Goal: Task Accomplishment & Management: Manage account settings

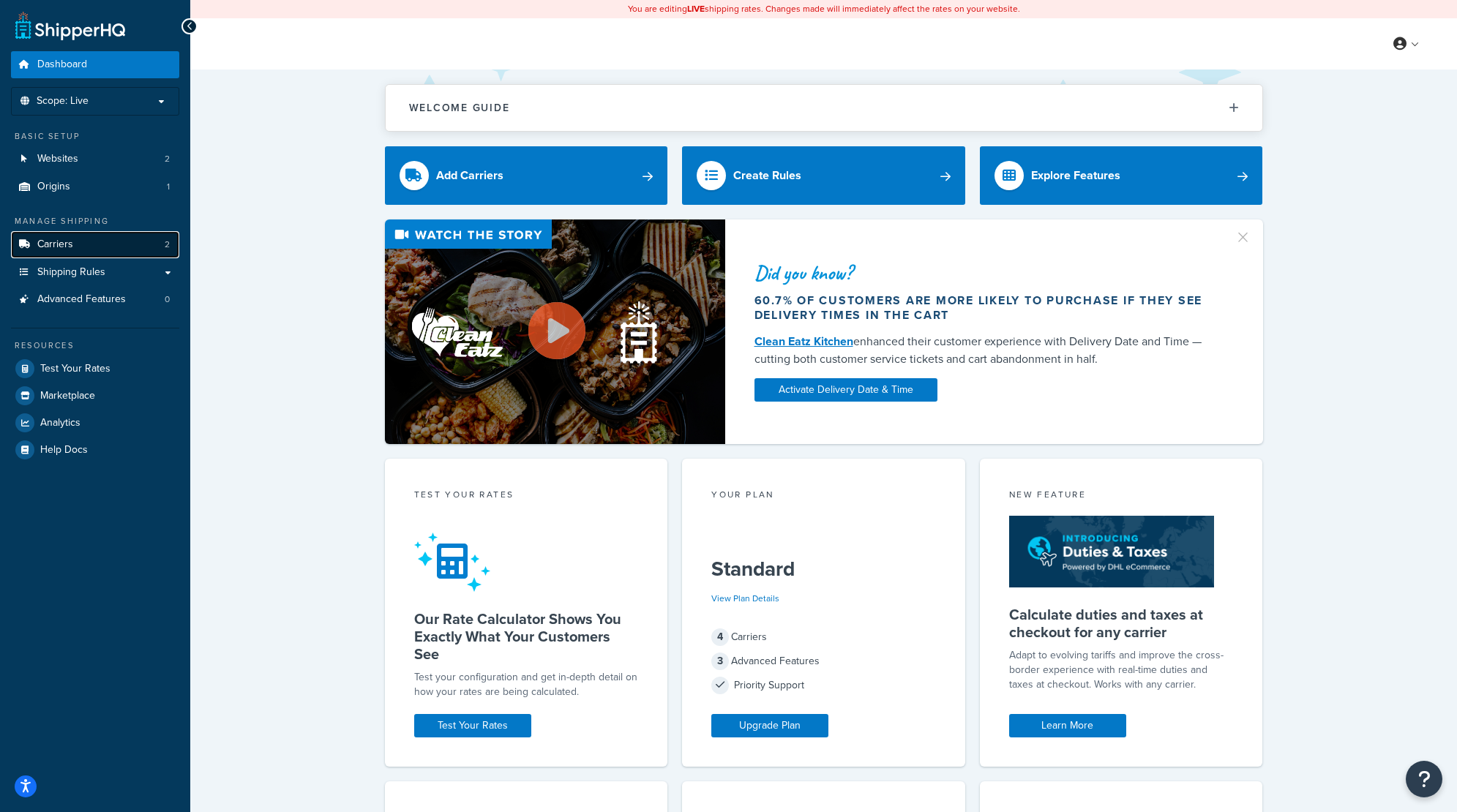
click at [82, 249] on link "Carriers 2" at bounding box center [95, 244] width 168 height 27
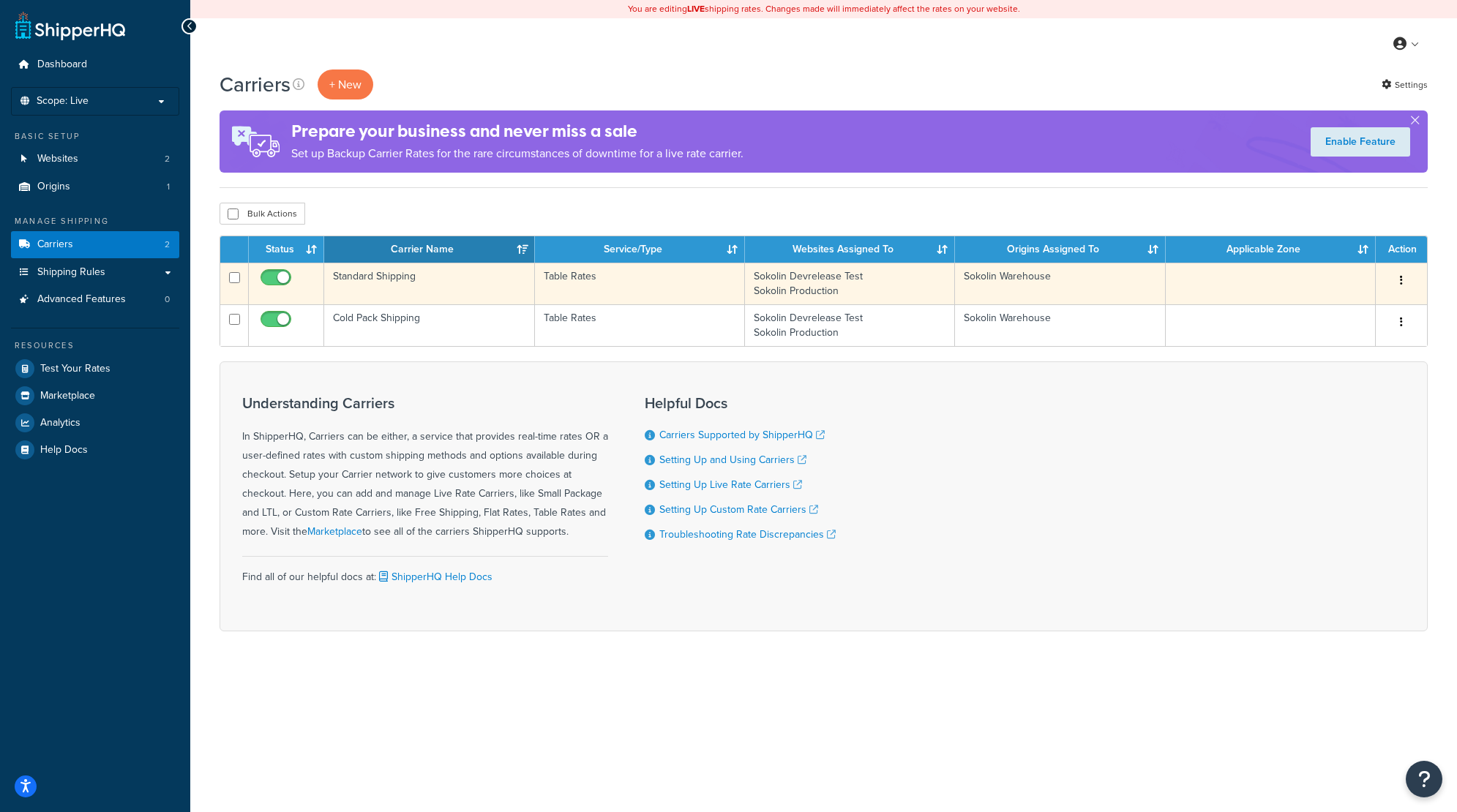
click at [411, 279] on td "Standard Shipping" at bounding box center [428, 283] width 210 height 41
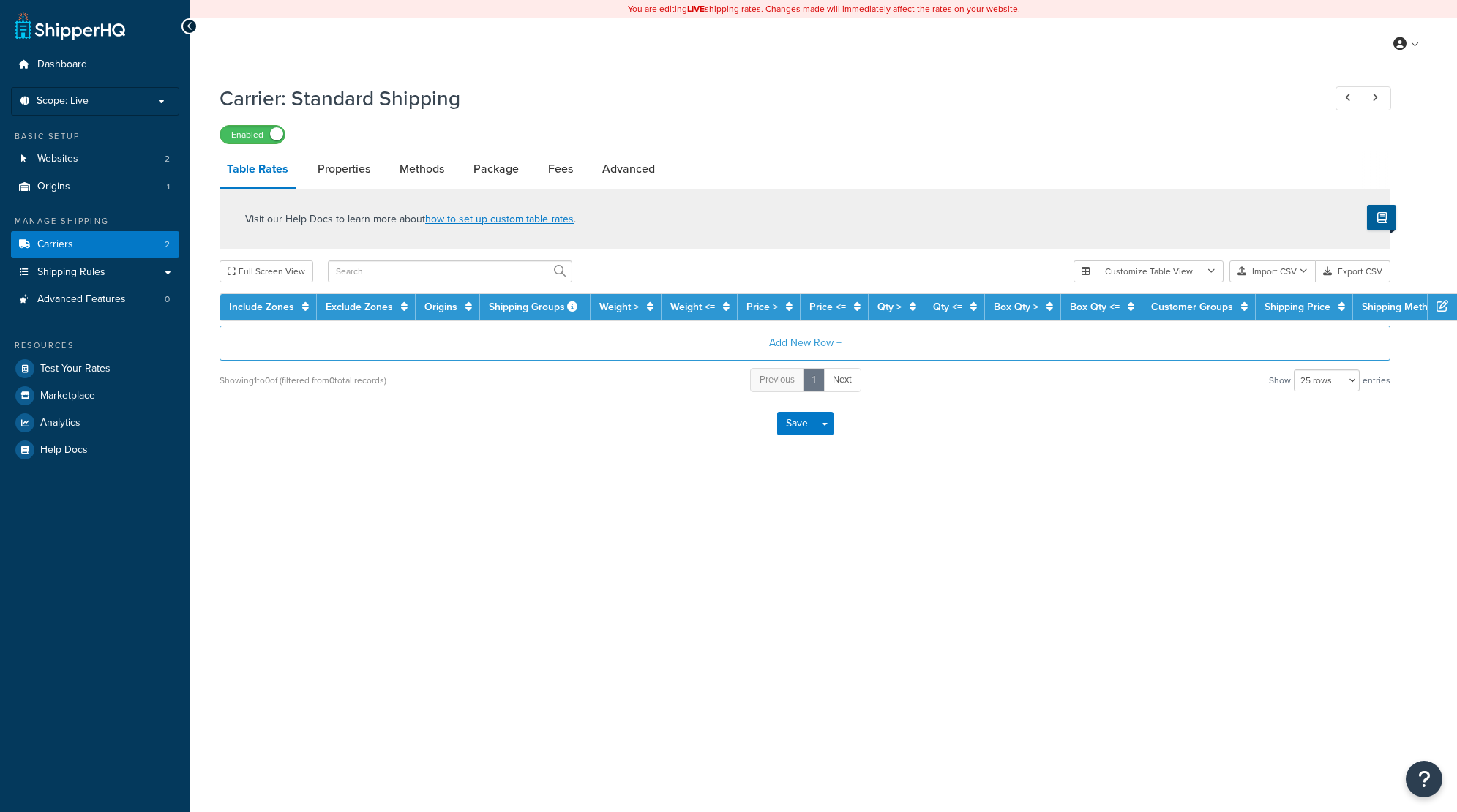
select select "25"
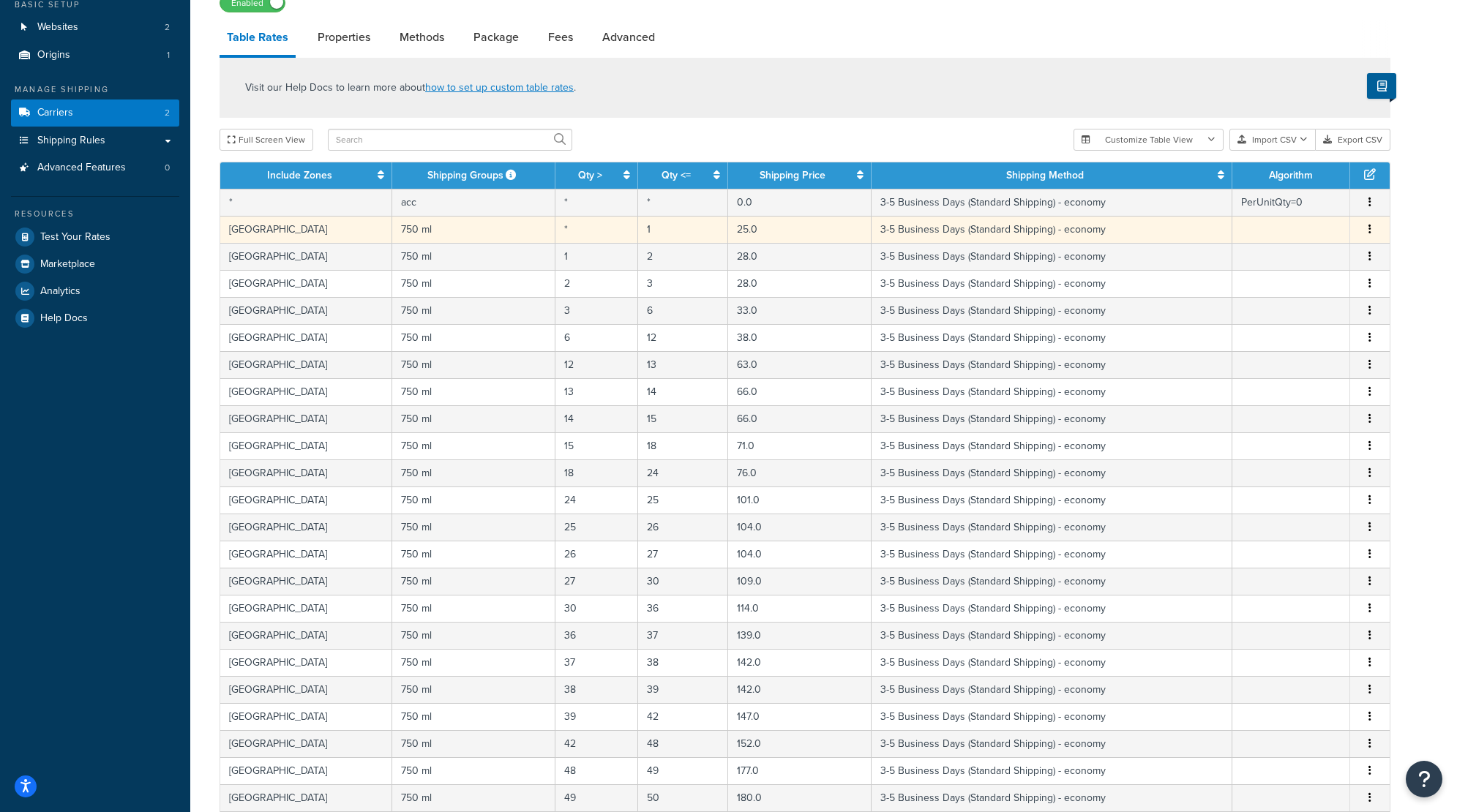
scroll to position [130, 0]
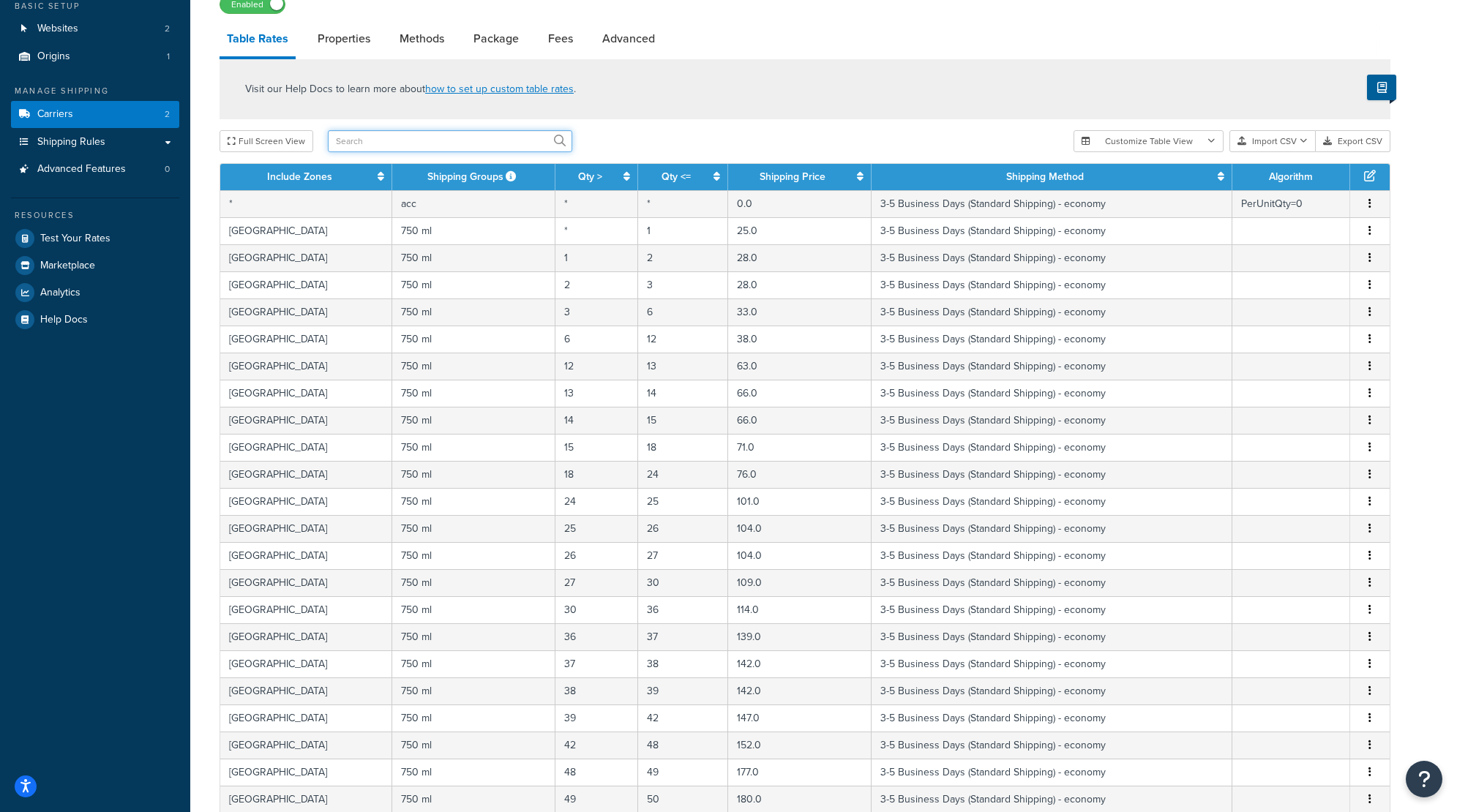
click at [433, 142] on input "text" at bounding box center [450, 142] width 245 height 22
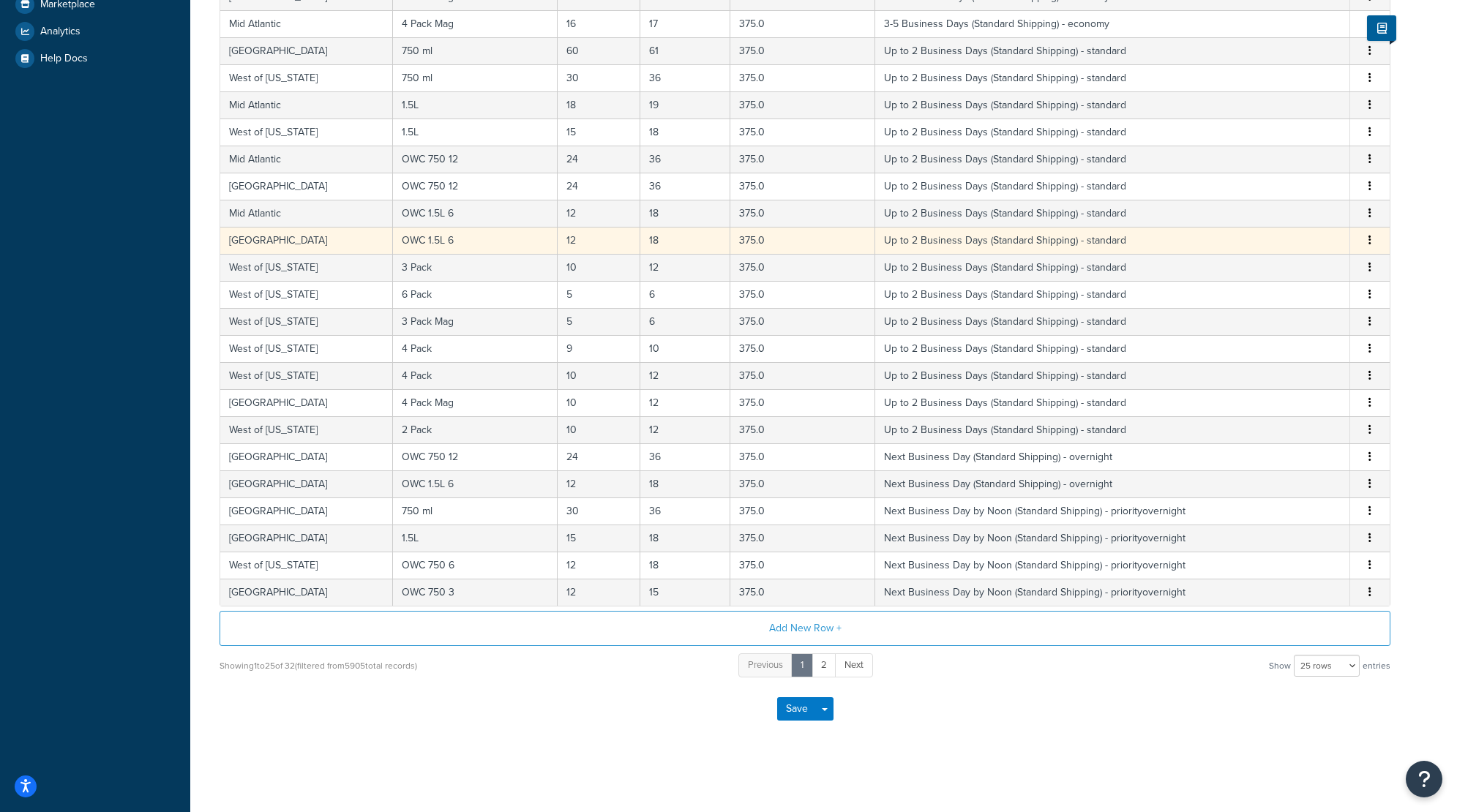
scroll to position [0, 0]
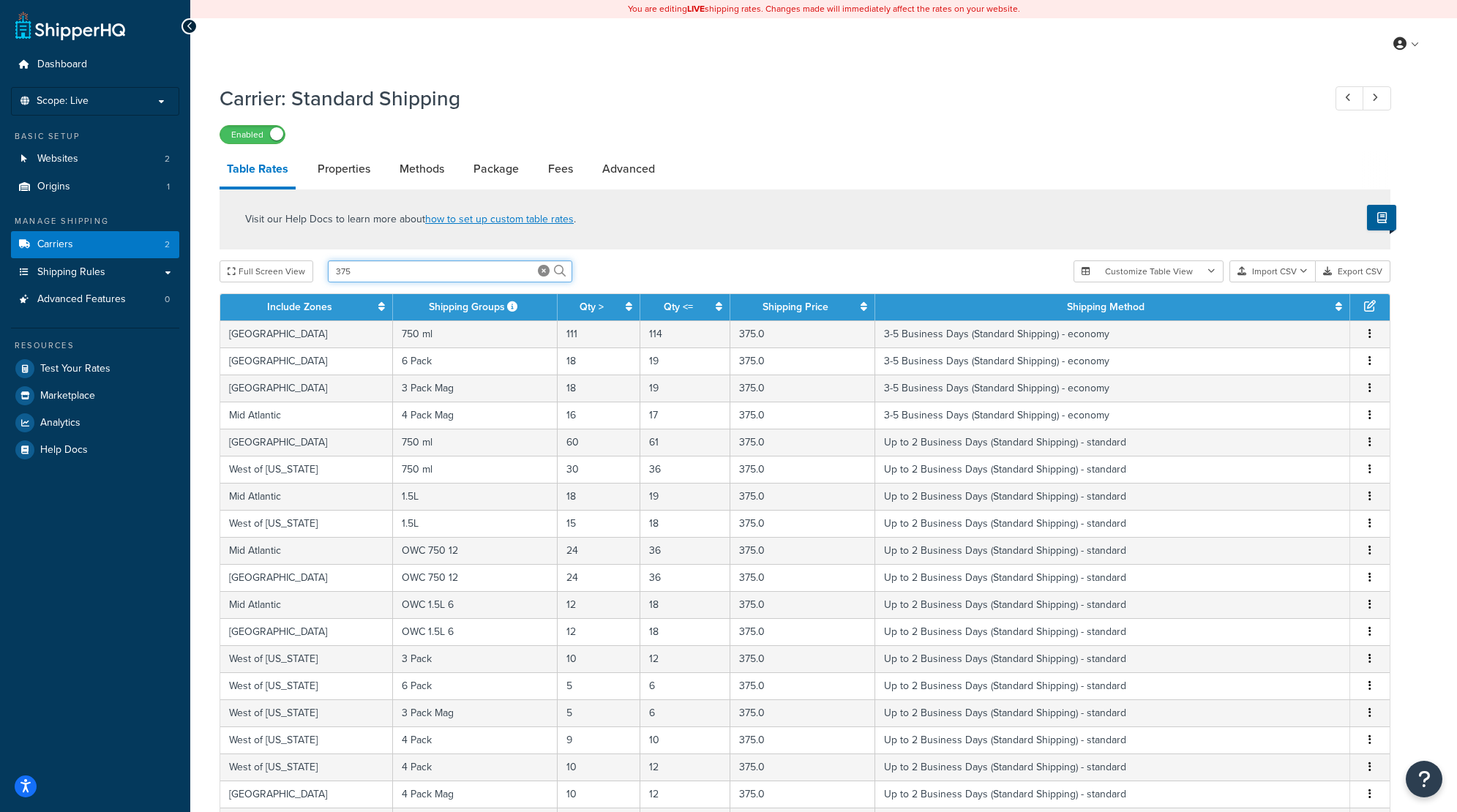
click at [420, 268] on input "375" at bounding box center [450, 271] width 245 height 22
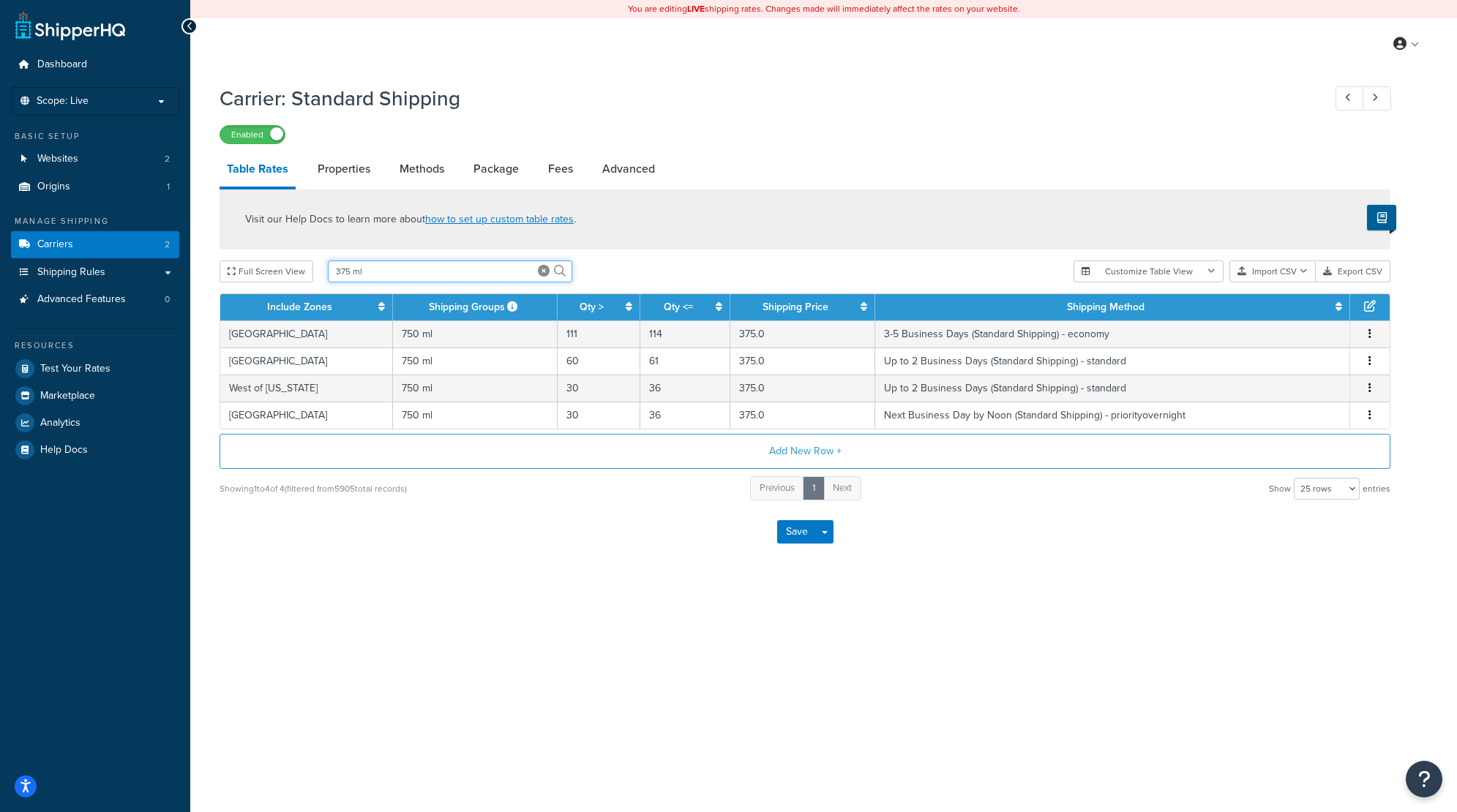
click at [462, 277] on input "375 ml" at bounding box center [450, 271] width 245 height 22
type input "375"
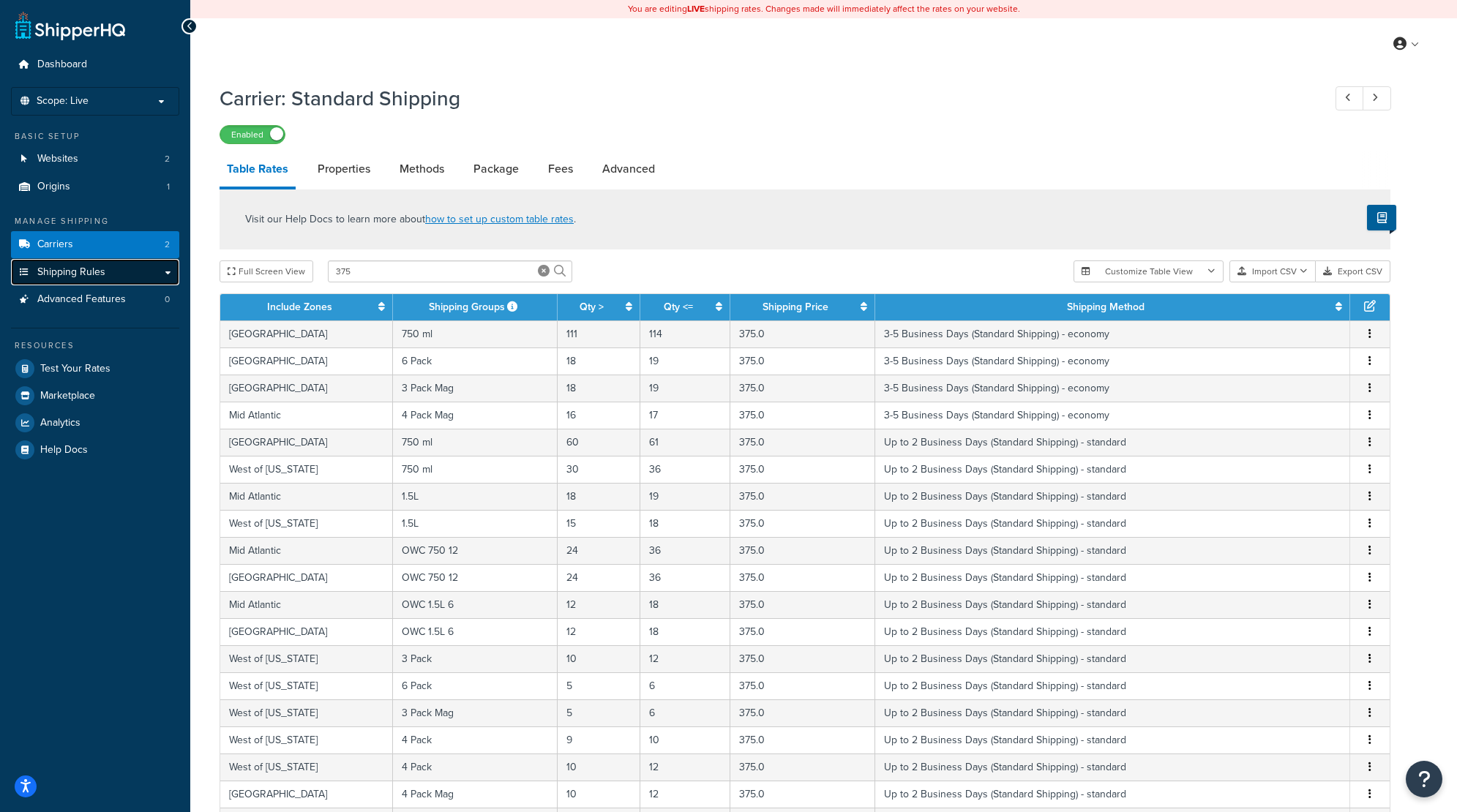
click at [125, 265] on link "Shipping Rules" at bounding box center [95, 273] width 168 height 27
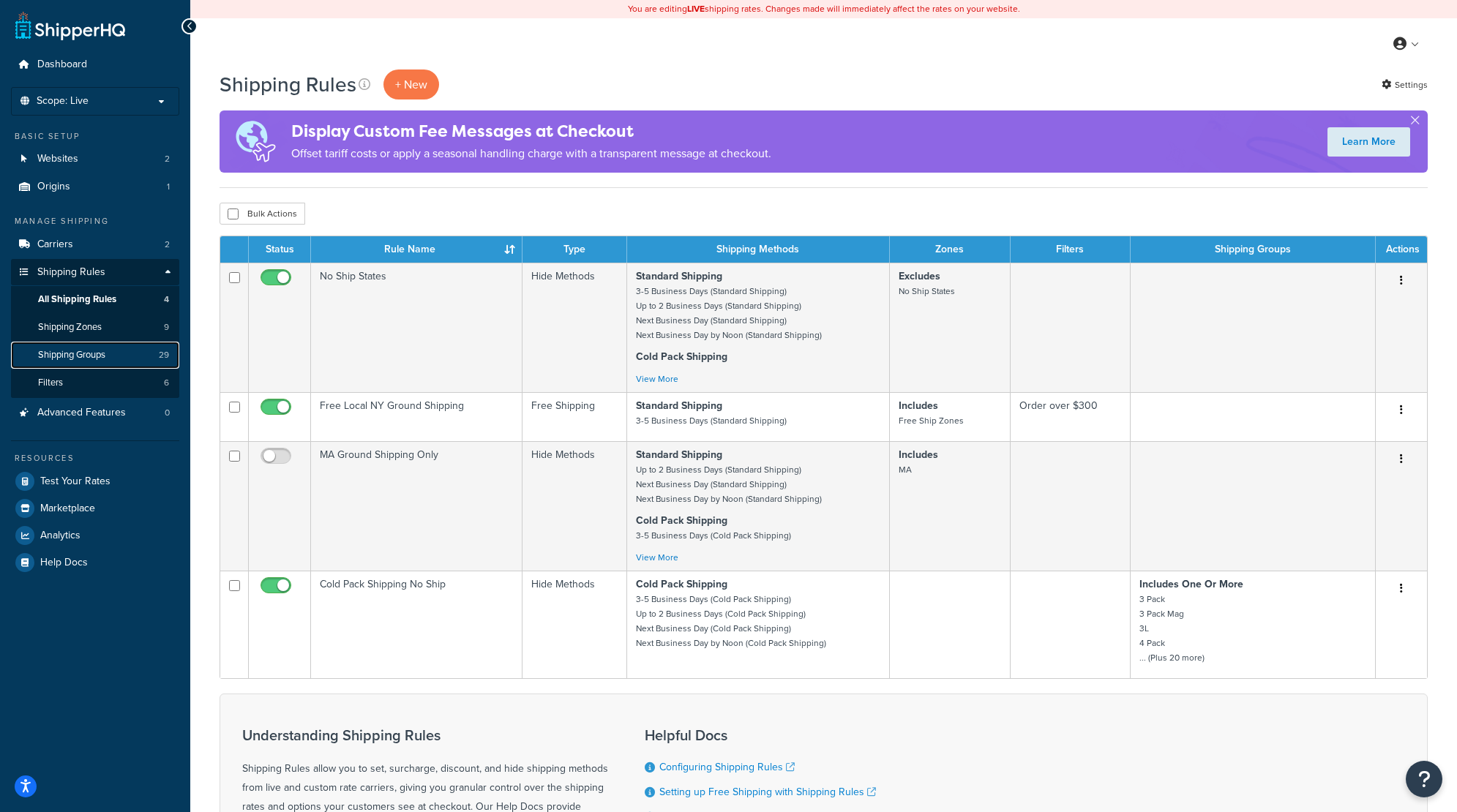
click at [99, 345] on link "Shipping Groups 29" at bounding box center [95, 355] width 168 height 27
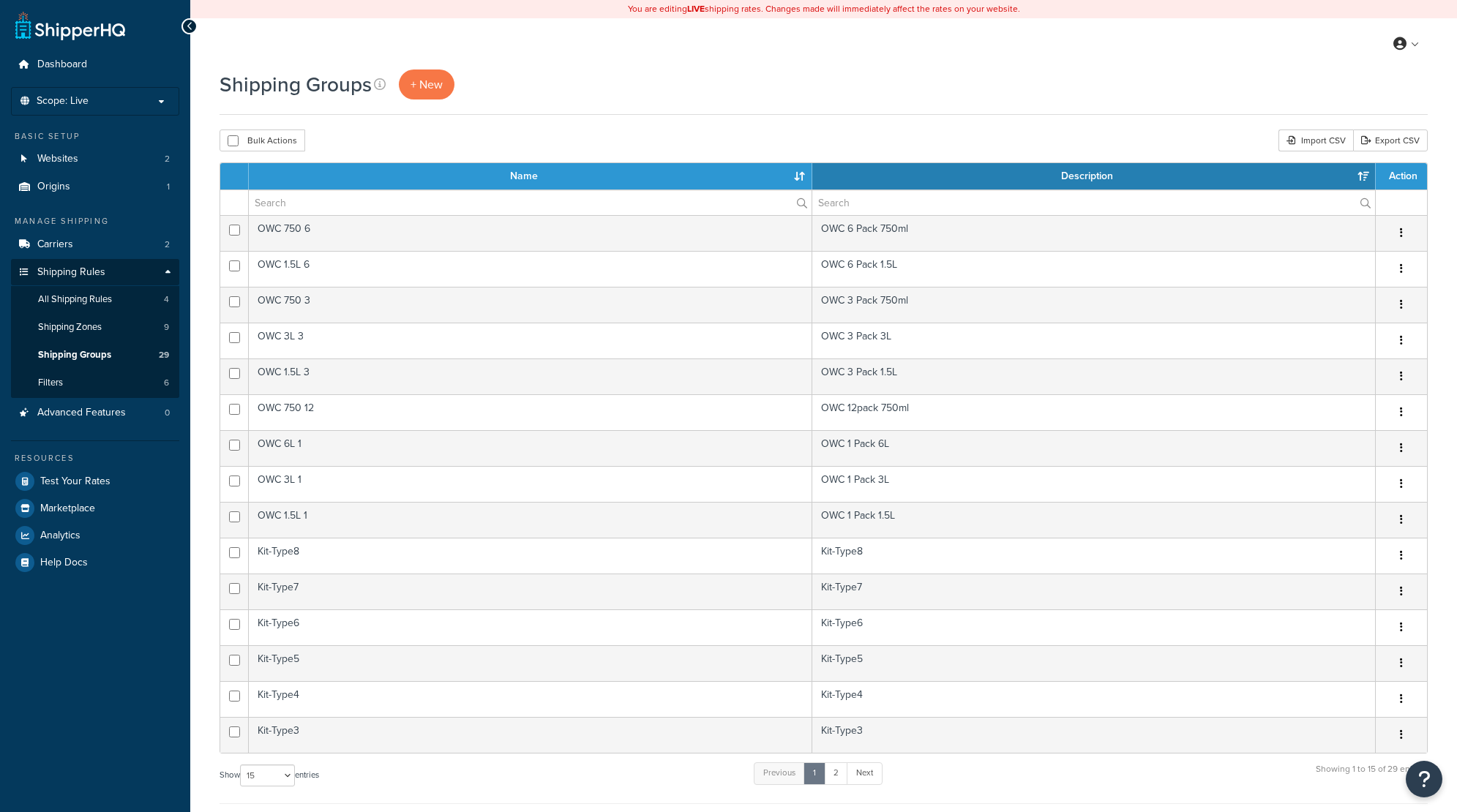
select select "15"
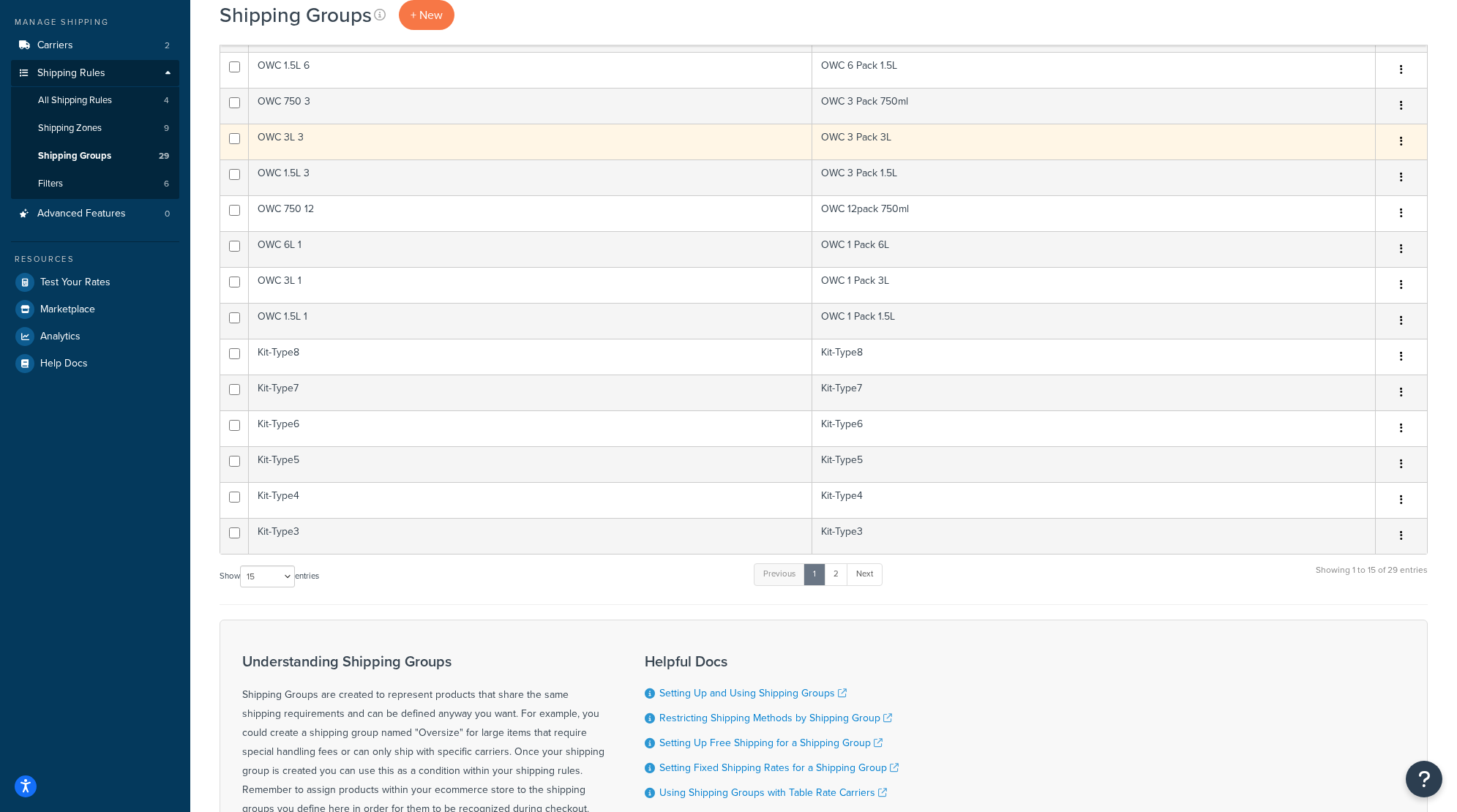
scroll to position [201, 0]
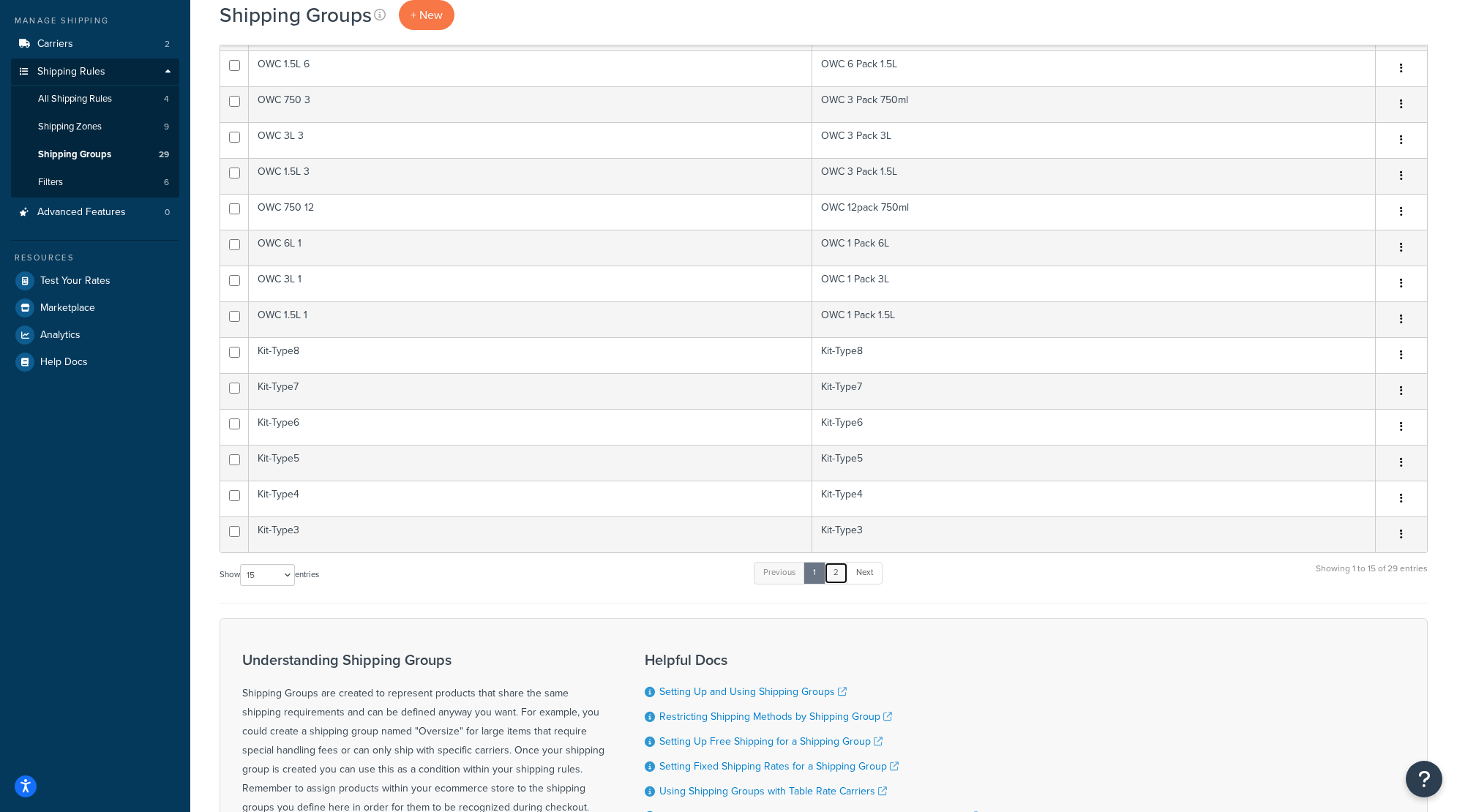
click at [842, 576] on link "2" at bounding box center [836, 573] width 24 height 22
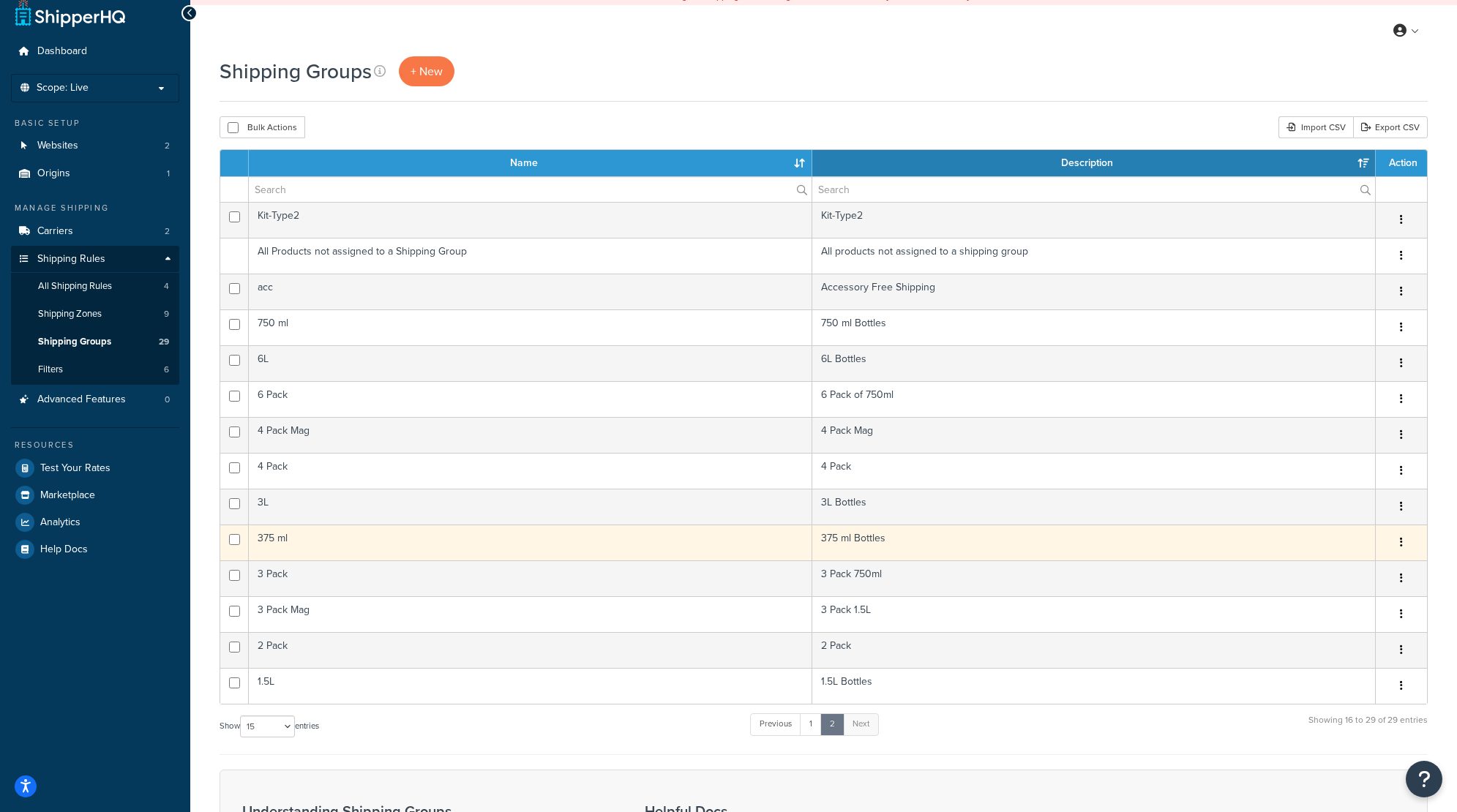
scroll to position [0, 0]
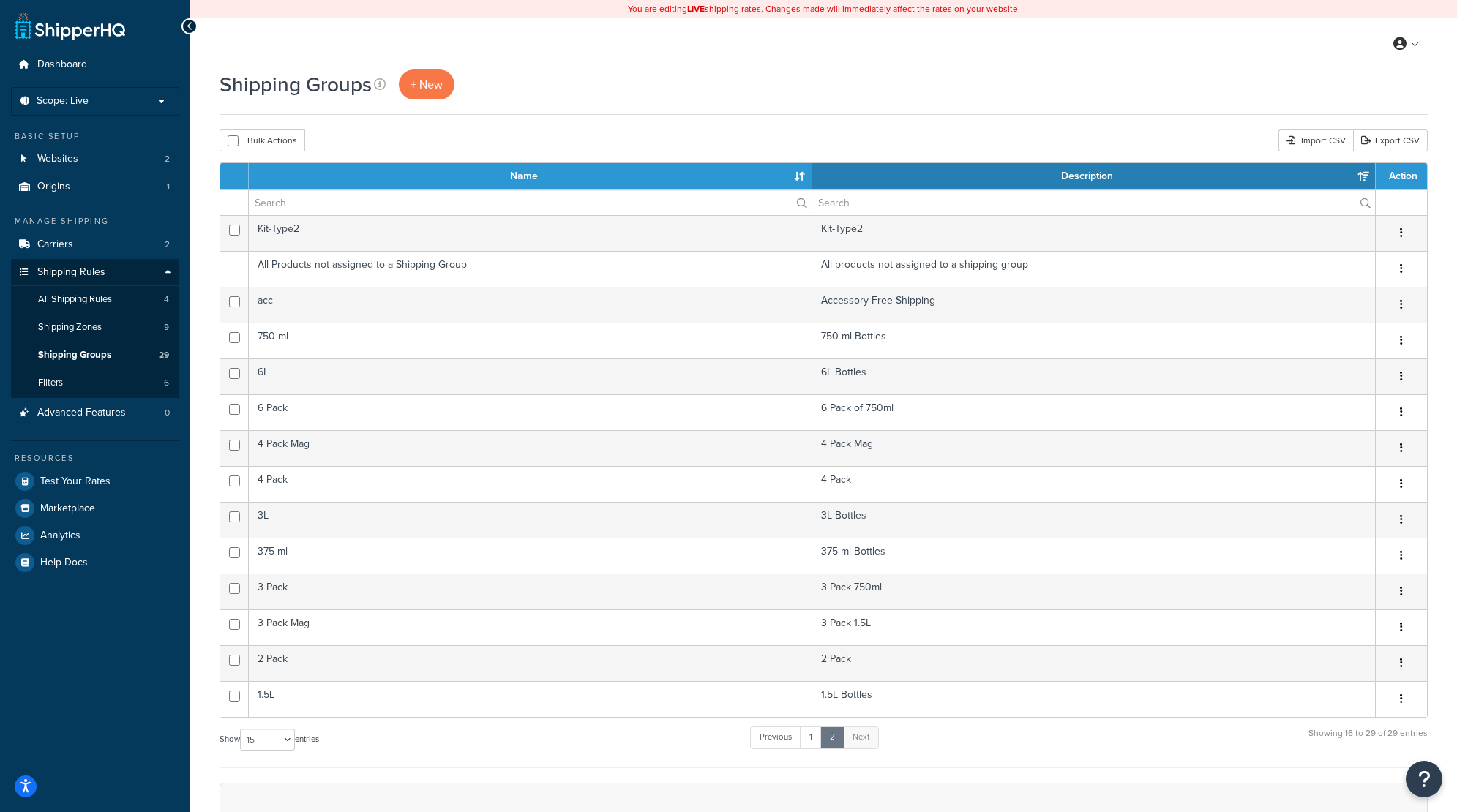
click at [789, 115] on div "Shipping Groups + New Bulk Actions Duplicate Delete Import CSV Export CSV Conta…" at bounding box center [823, 596] width 1267 height 1054
click at [99, 242] on link "Carriers 2" at bounding box center [95, 244] width 168 height 27
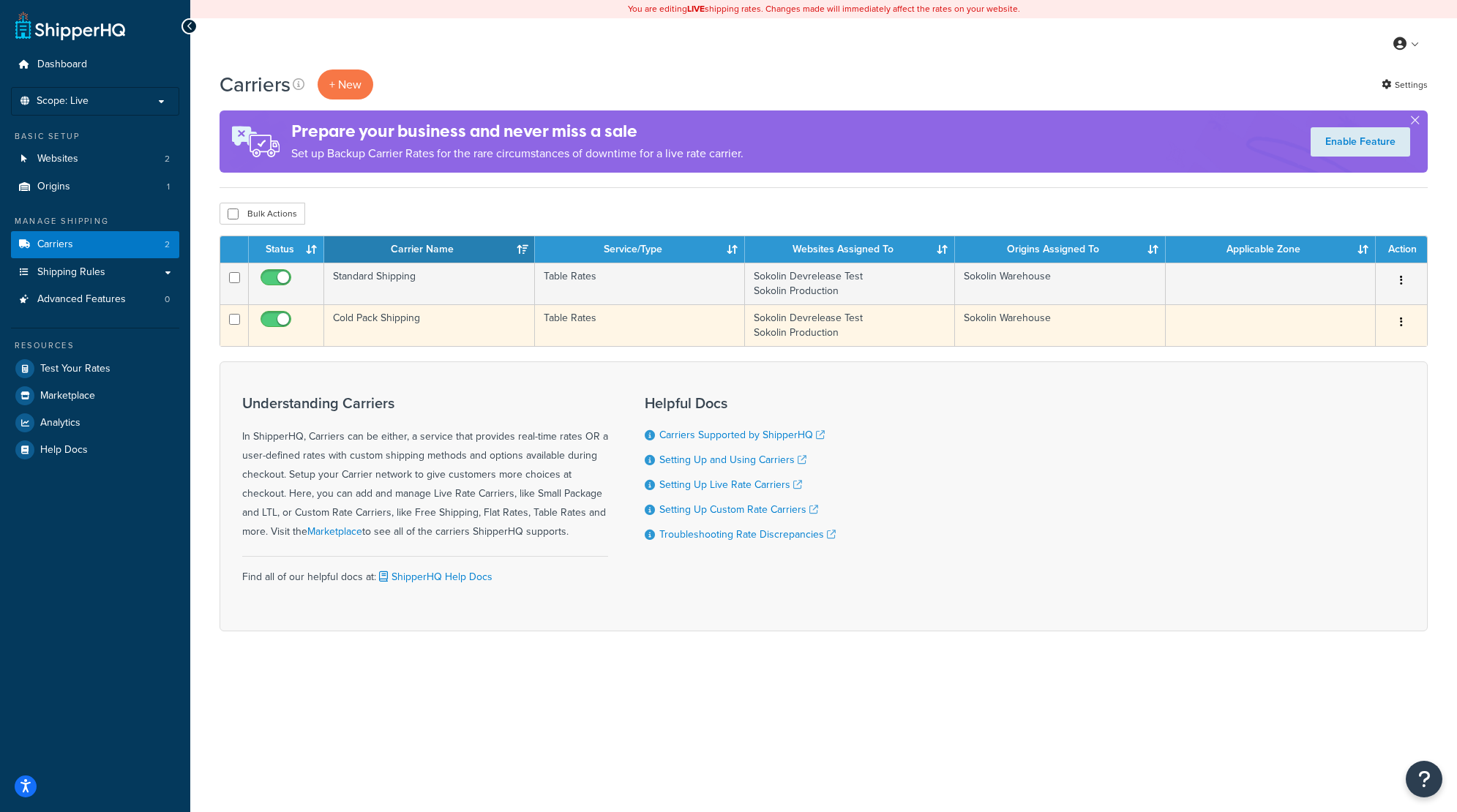
click at [371, 321] on td "Cold Pack Shipping" at bounding box center [428, 325] width 210 height 41
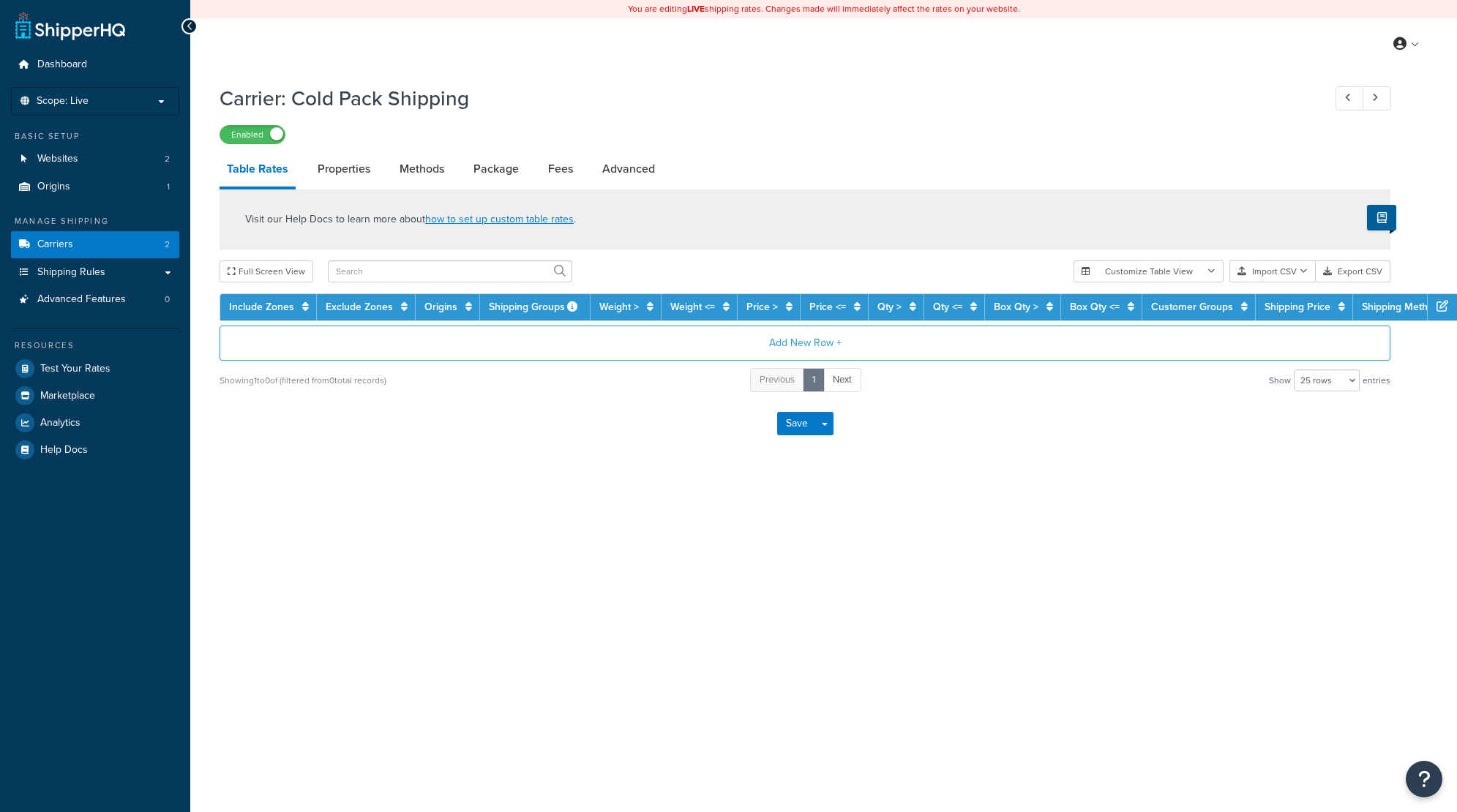
select select "25"
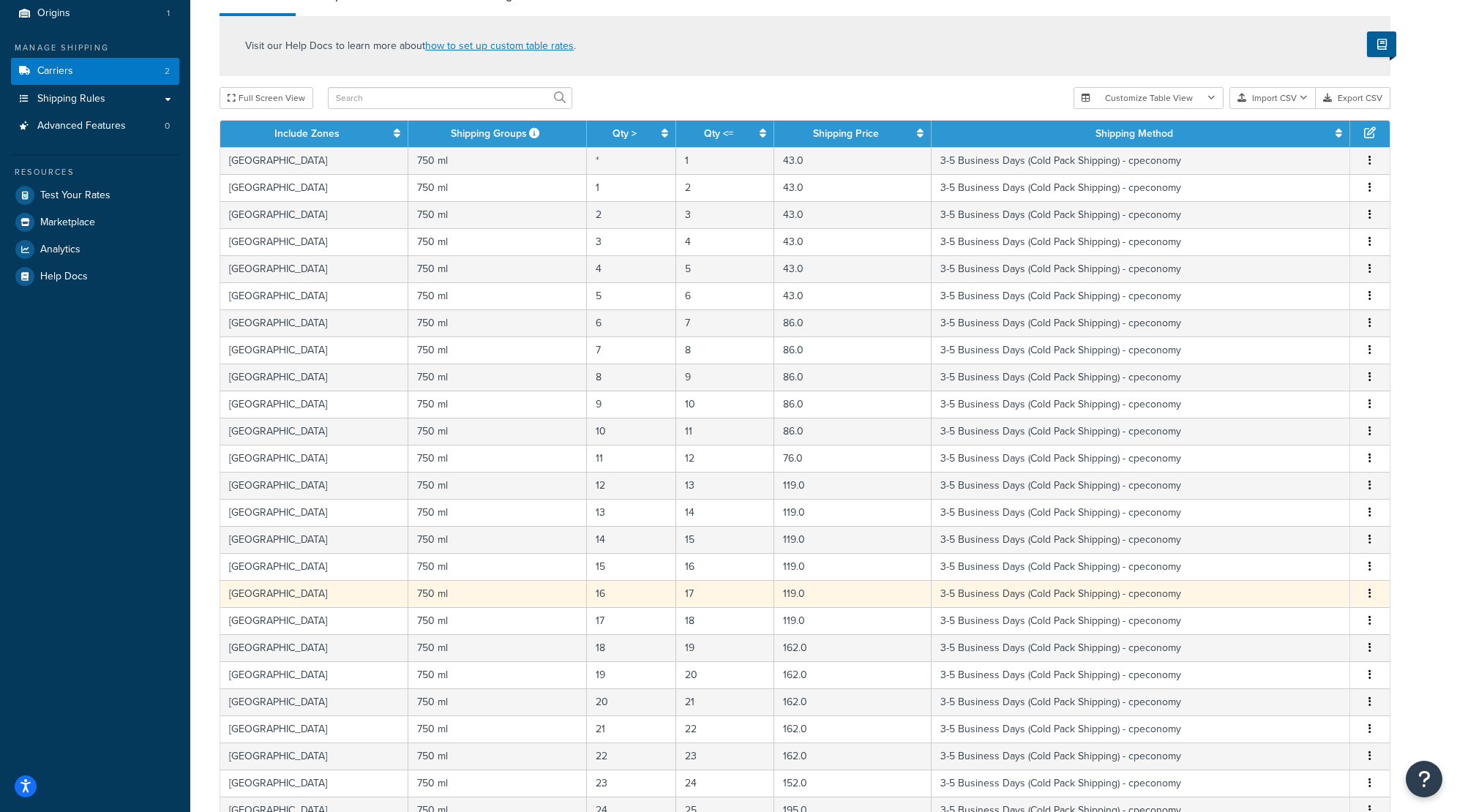
scroll to position [392, 0]
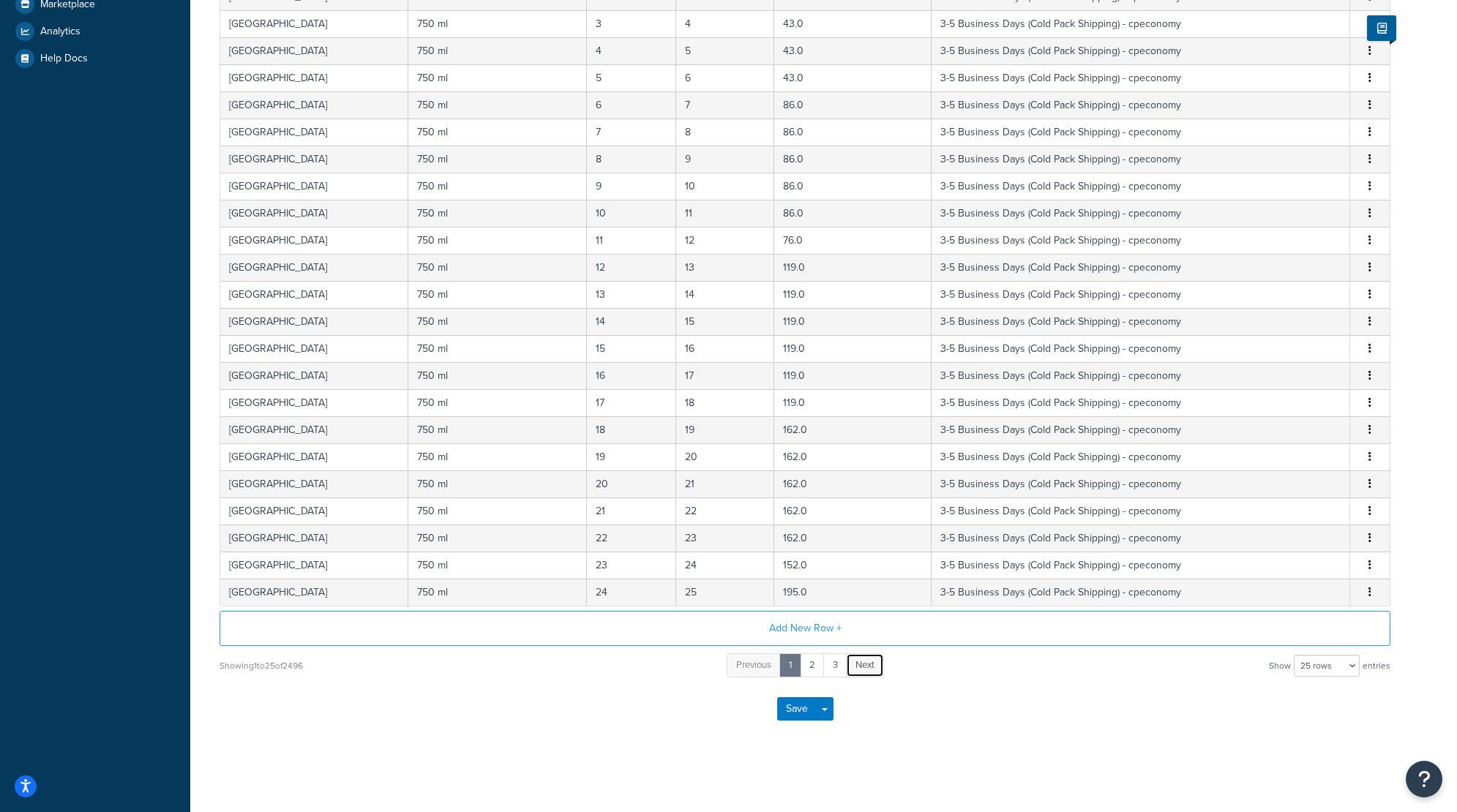
click at [874, 665] on span "Next" at bounding box center [865, 665] width 19 height 14
click at [874, 665] on span "Next" at bounding box center [877, 665] width 19 height 14
click at [874, 665] on link "Next" at bounding box center [888, 665] width 38 height 24
click at [884, 665] on span "Next" at bounding box center [890, 665] width 19 height 14
click at [892, 666] on span "Next" at bounding box center [889, 665] width 19 height 14
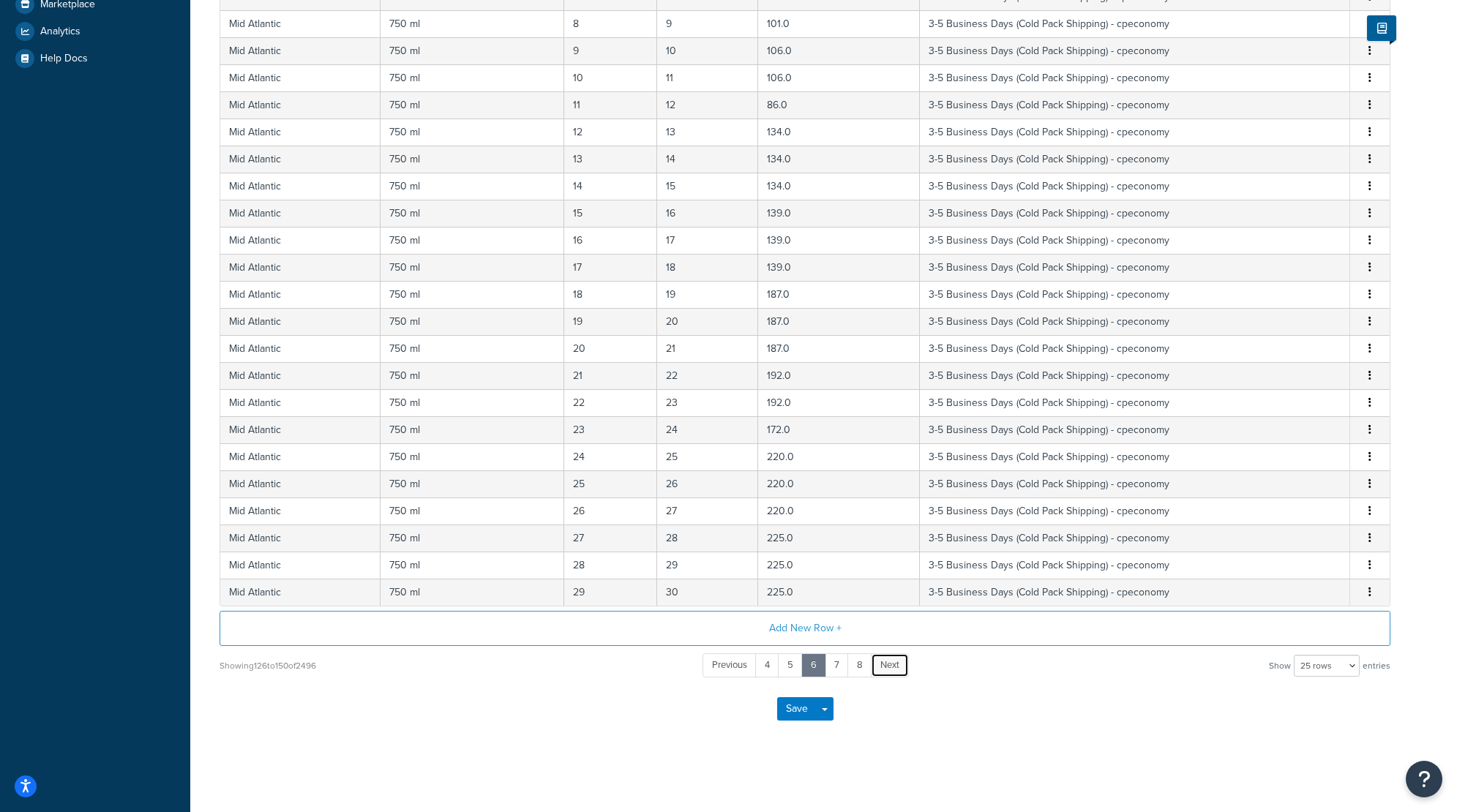
click at [892, 666] on span "Next" at bounding box center [890, 665] width 19 height 14
click at [892, 666] on span "Next" at bounding box center [892, 665] width 19 height 14
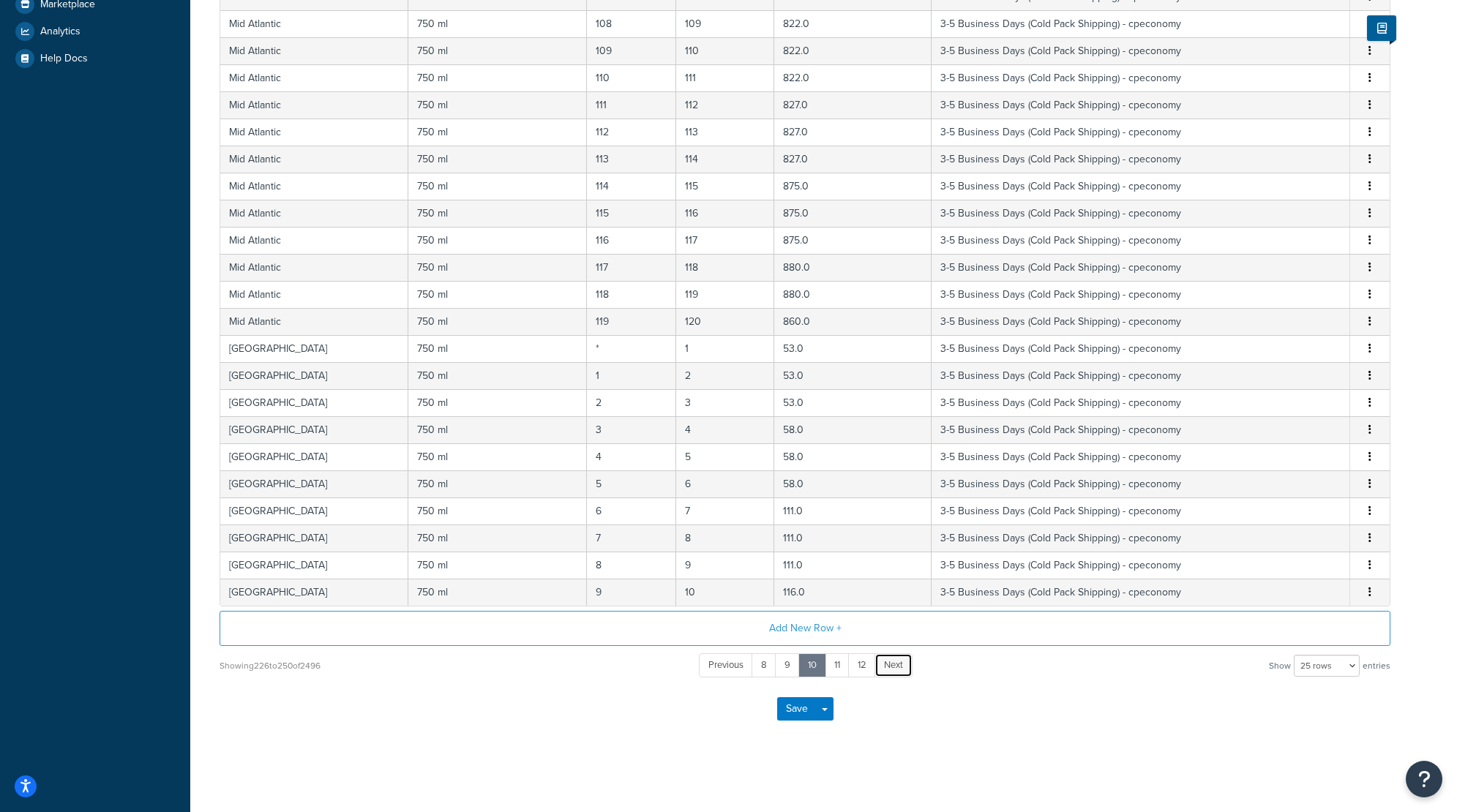
click at [892, 666] on span "Next" at bounding box center [894, 665] width 19 height 14
click at [892, 666] on span "Next" at bounding box center [895, 665] width 19 height 14
click at [892, 666] on span "Next" at bounding box center [896, 665] width 19 height 14
click at [892, 666] on span "Next" at bounding box center [897, 665] width 19 height 14
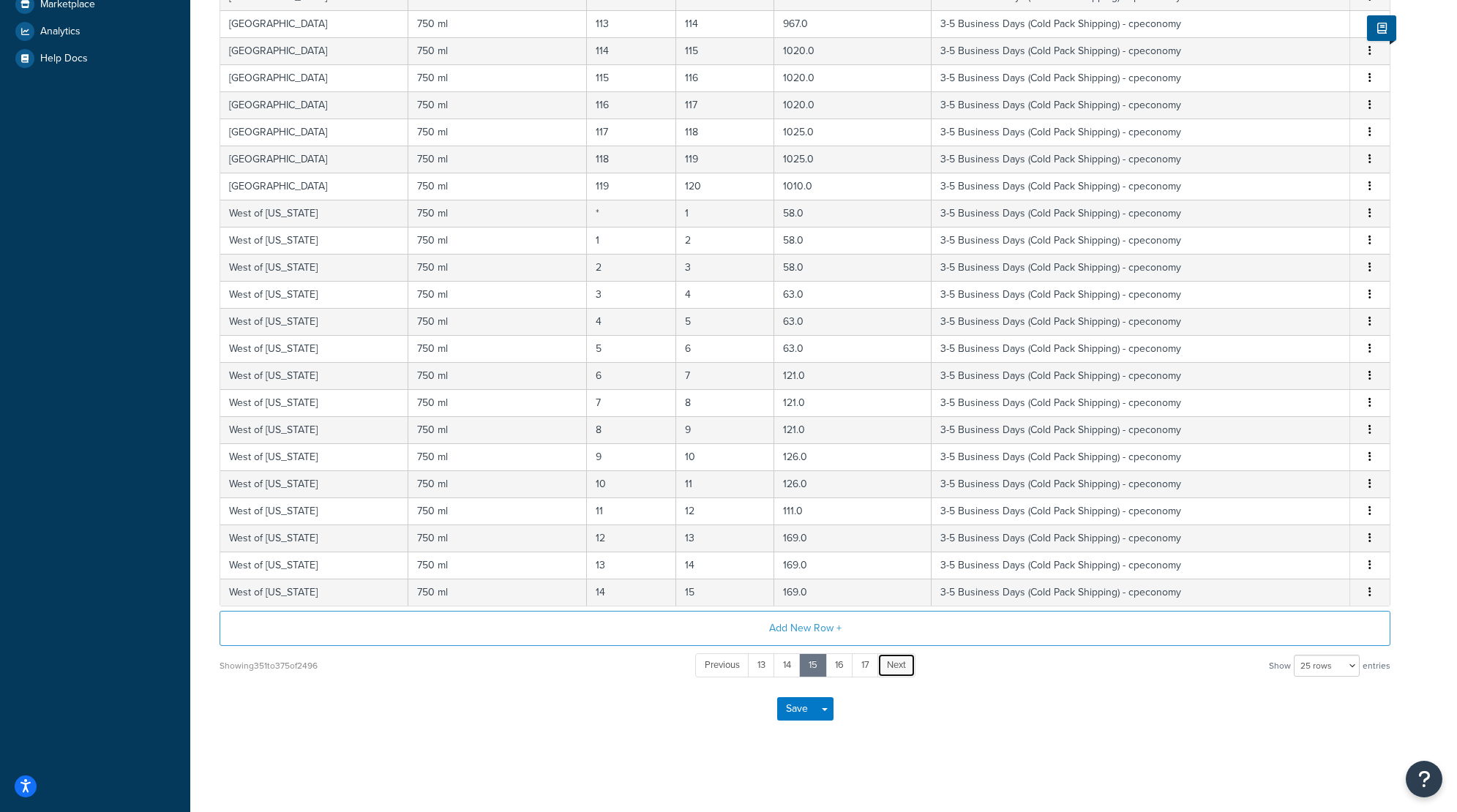
click at [892, 666] on span "Next" at bounding box center [897, 665] width 19 height 14
click at [892, 666] on span "Next" at bounding box center [897, 665] width 19 height 14
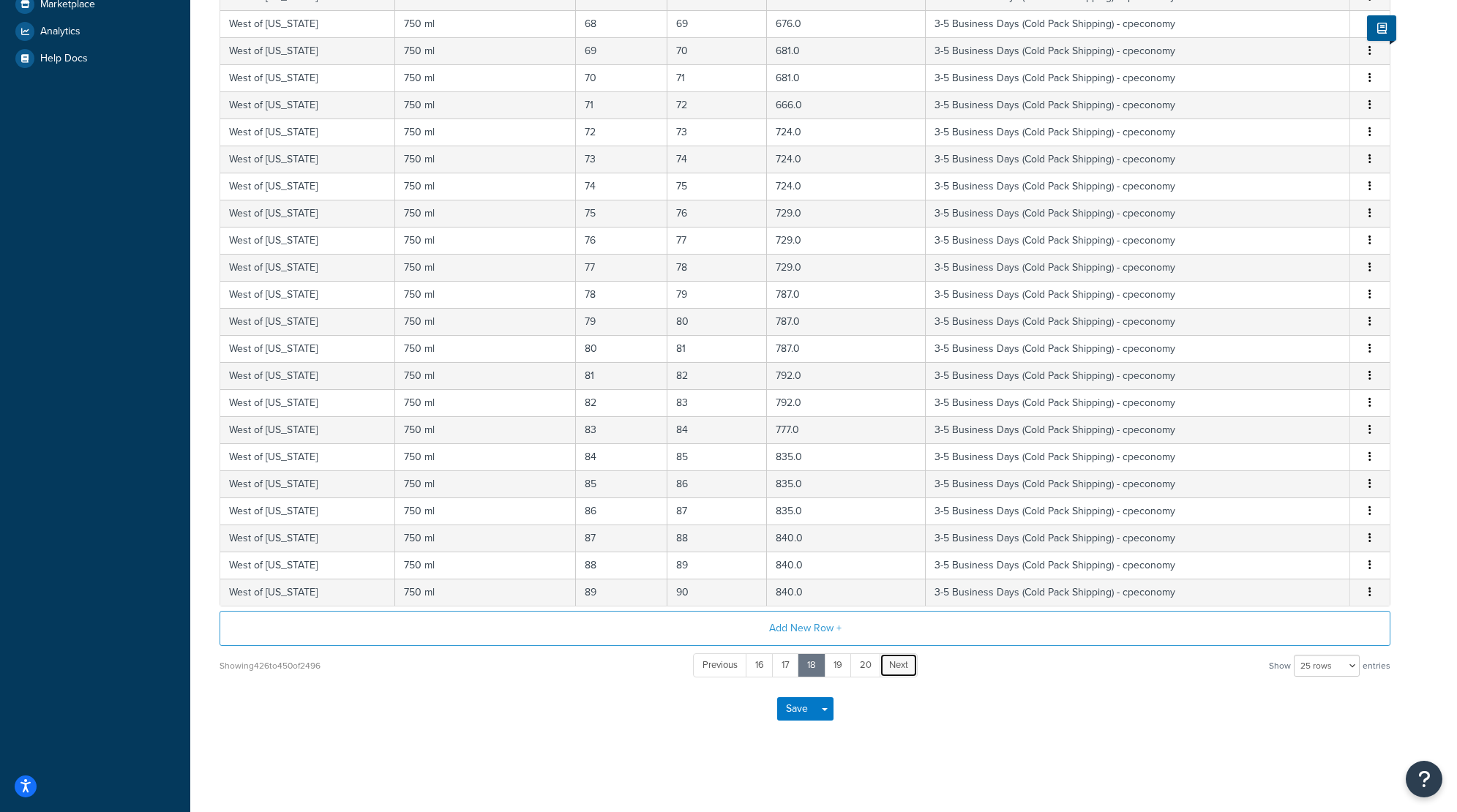
click at [892, 666] on span "Next" at bounding box center [899, 665] width 19 height 14
click at [892, 666] on span "Next" at bounding box center [901, 665] width 19 height 14
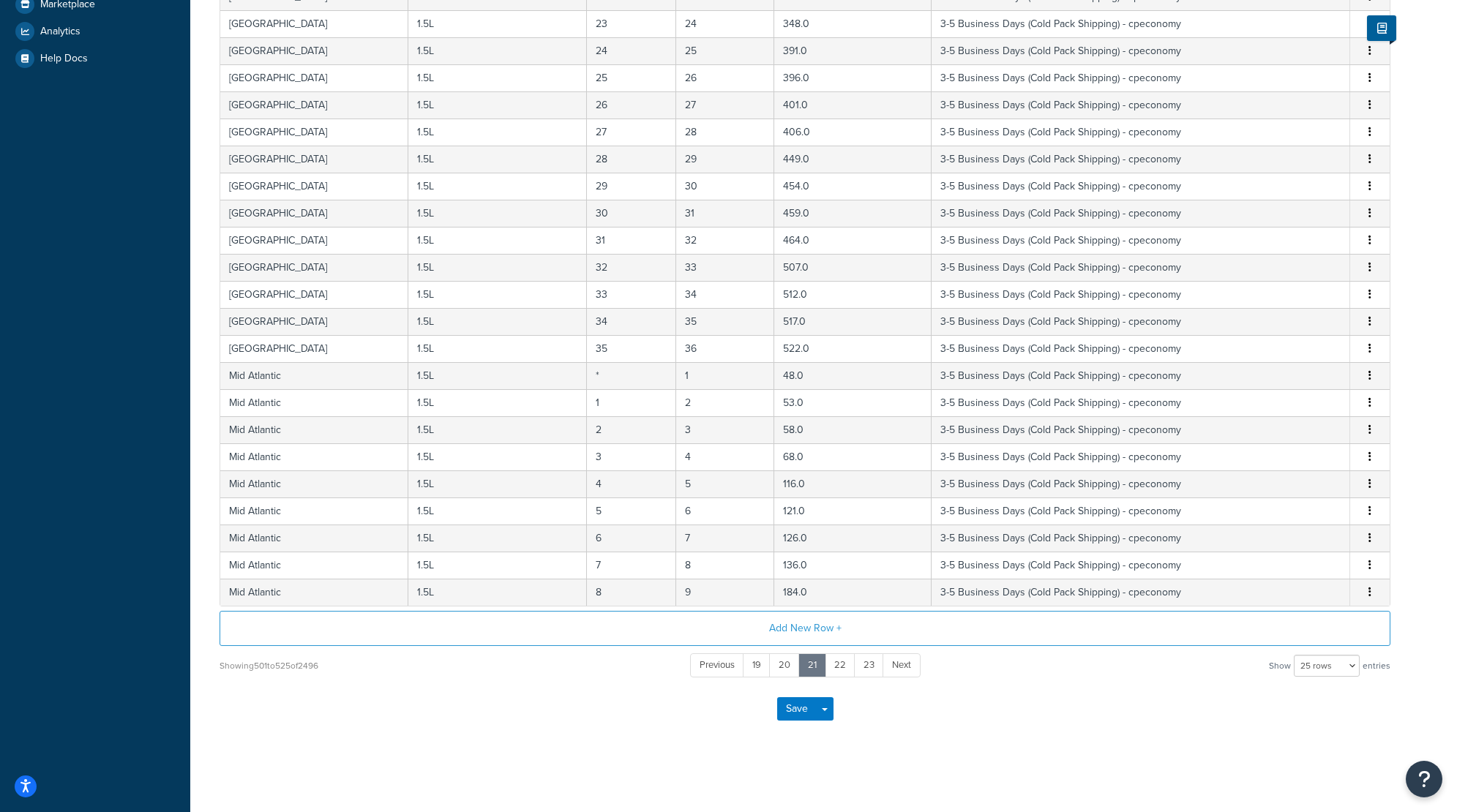
click at [892, 666] on link "Next" at bounding box center [901, 665] width 38 height 24
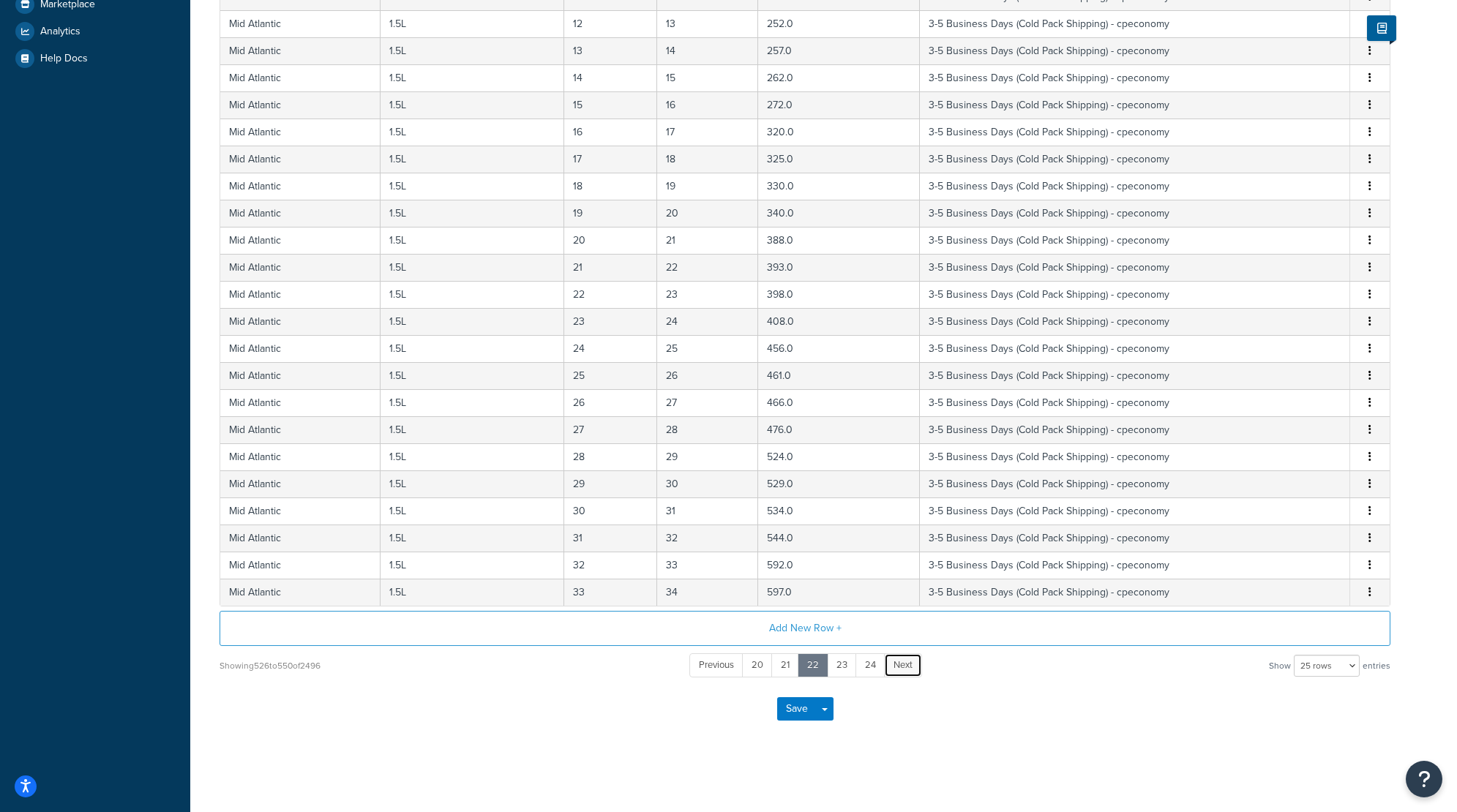
click at [892, 666] on link "Next" at bounding box center [903, 665] width 38 height 24
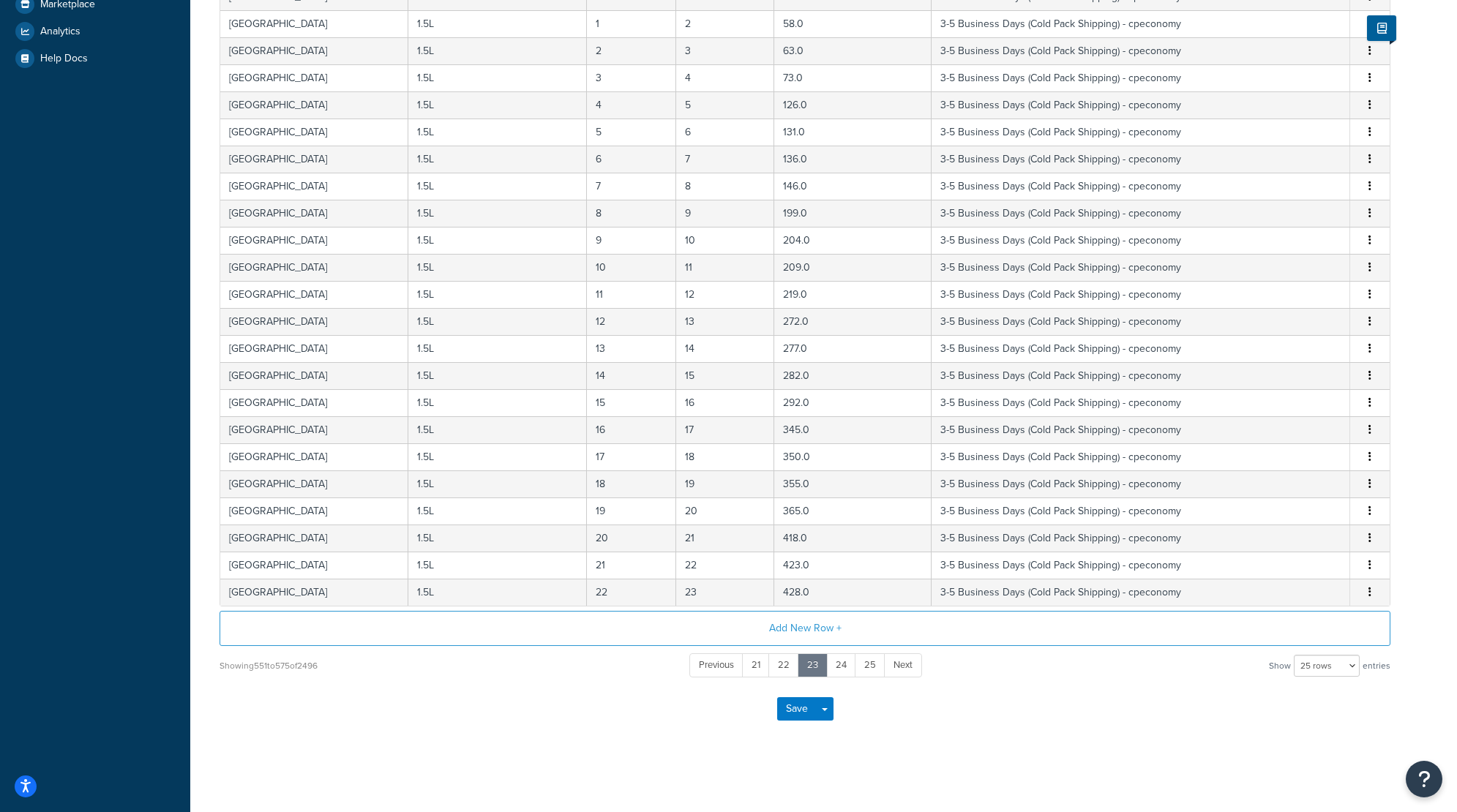
click at [892, 666] on link "Next" at bounding box center [903, 665] width 38 height 24
click at [892, 666] on link "Next" at bounding box center [904, 665] width 38 height 24
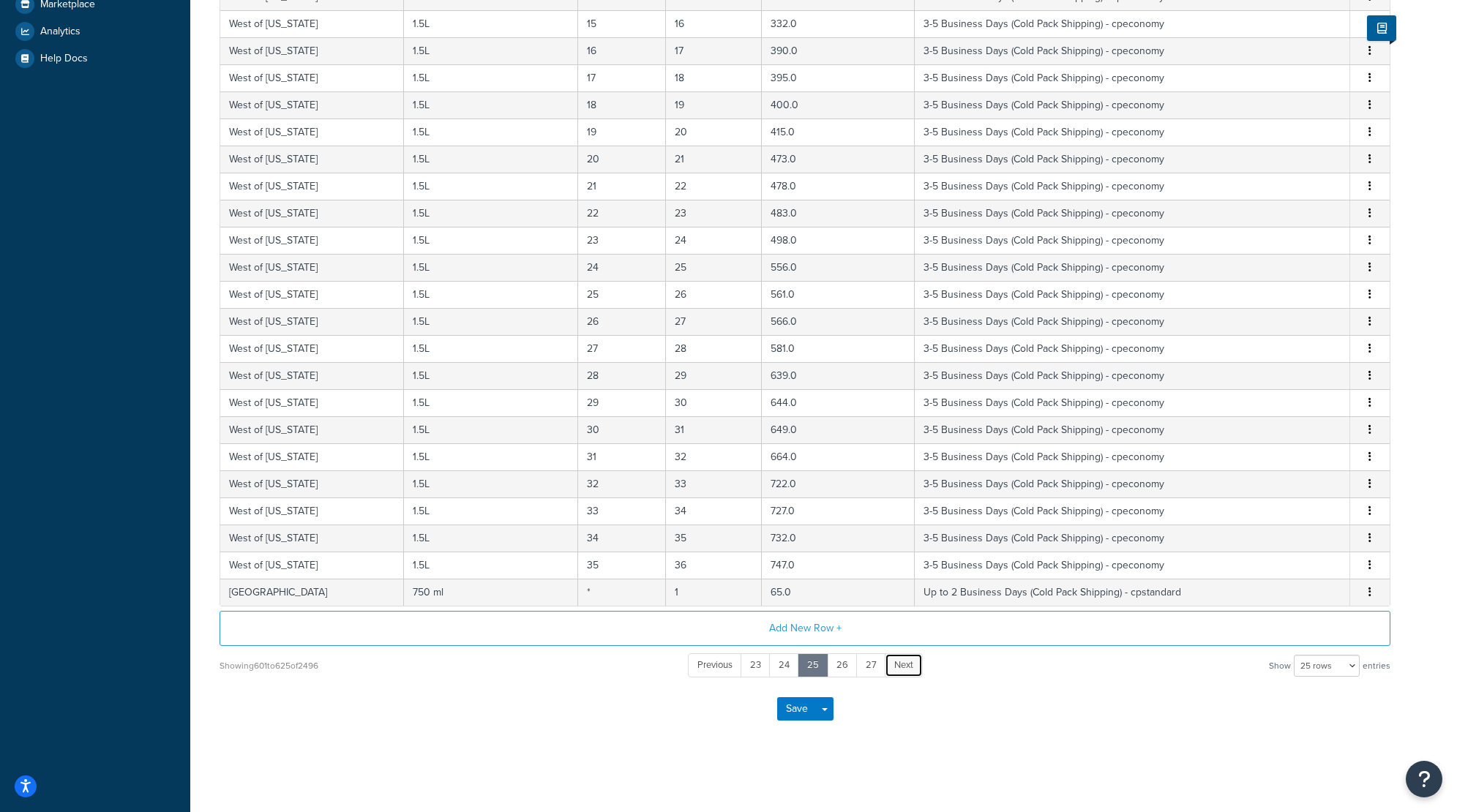
click at [895, 665] on span "Next" at bounding box center [903, 665] width 19 height 14
click at [895, 665] on span "Next" at bounding box center [904, 665] width 19 height 14
click at [895, 665] on span "Next" at bounding box center [903, 665] width 19 height 14
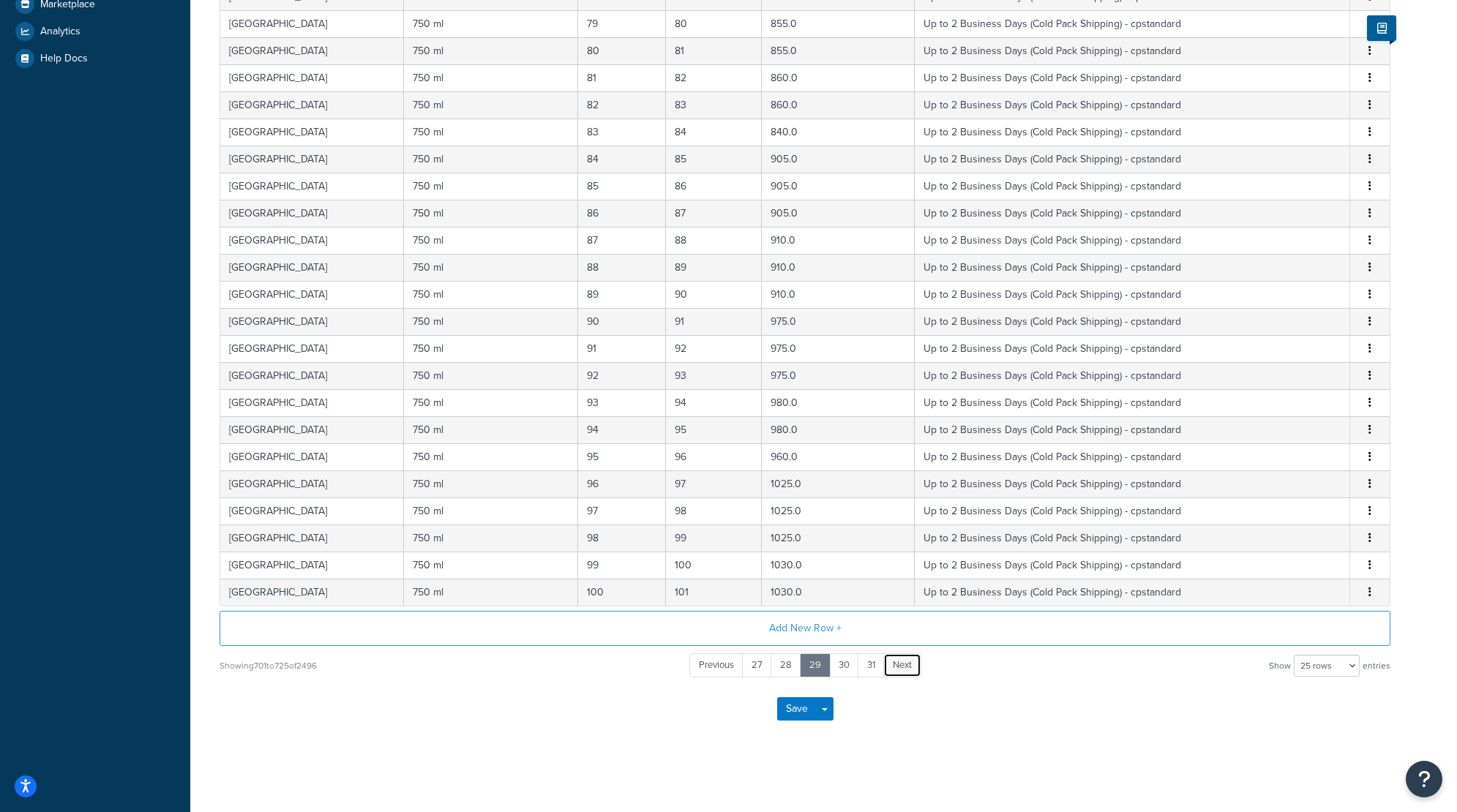
click at [895, 665] on span "Next" at bounding box center [903, 665] width 19 height 14
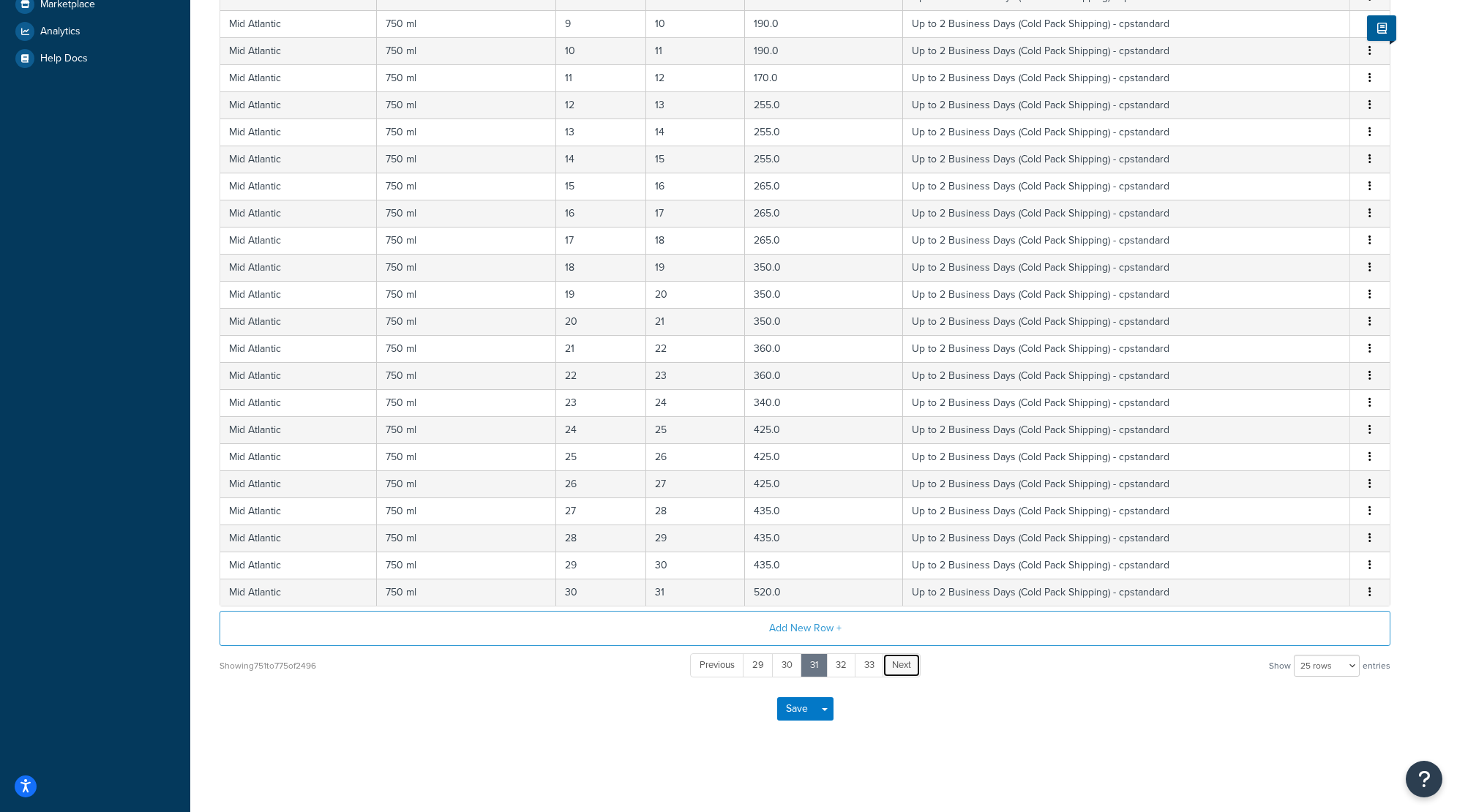
click at [895, 665] on span "Next" at bounding box center [902, 665] width 19 height 14
click at [895, 665] on span "Next" at bounding box center [901, 665] width 19 height 14
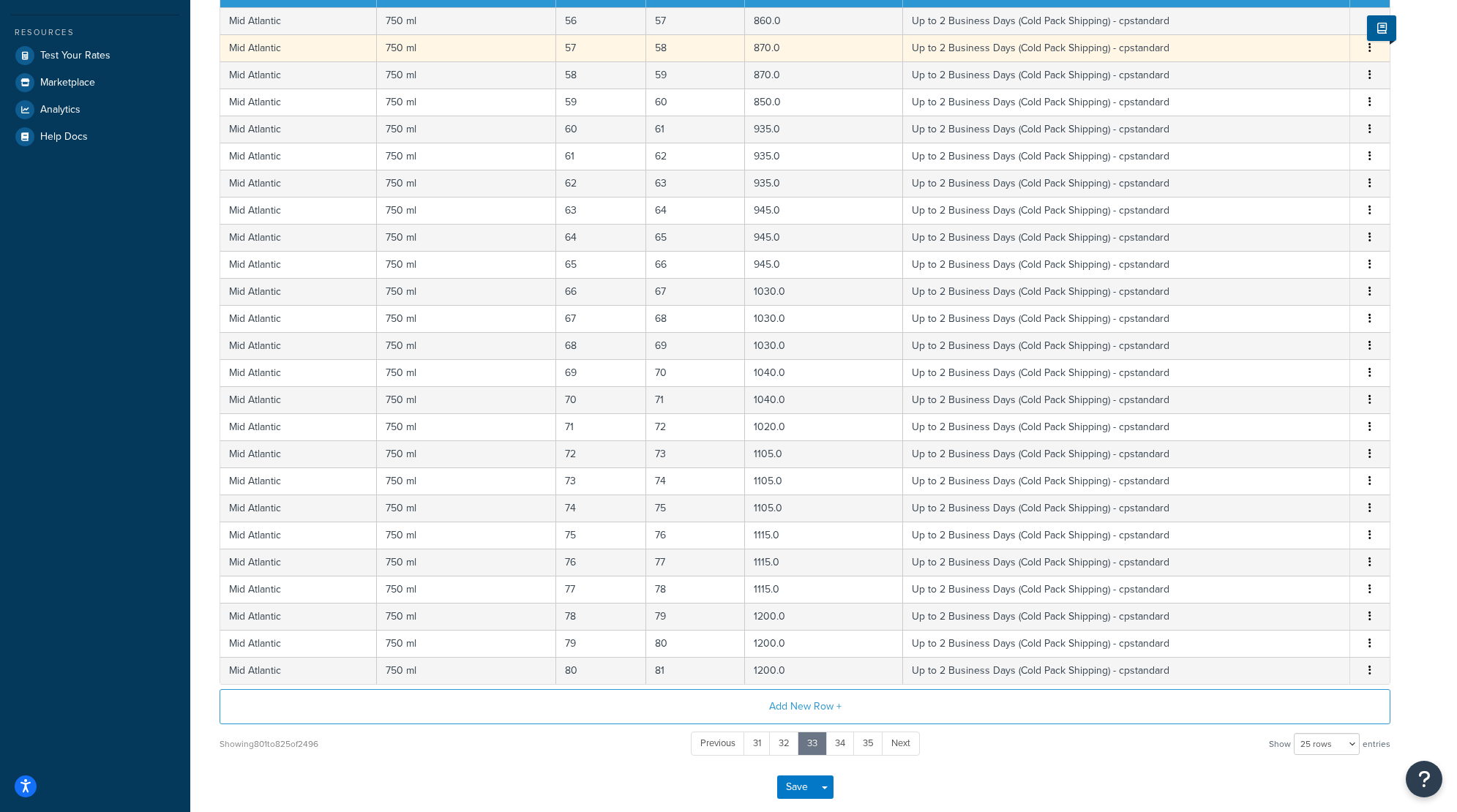
scroll to position [0, 0]
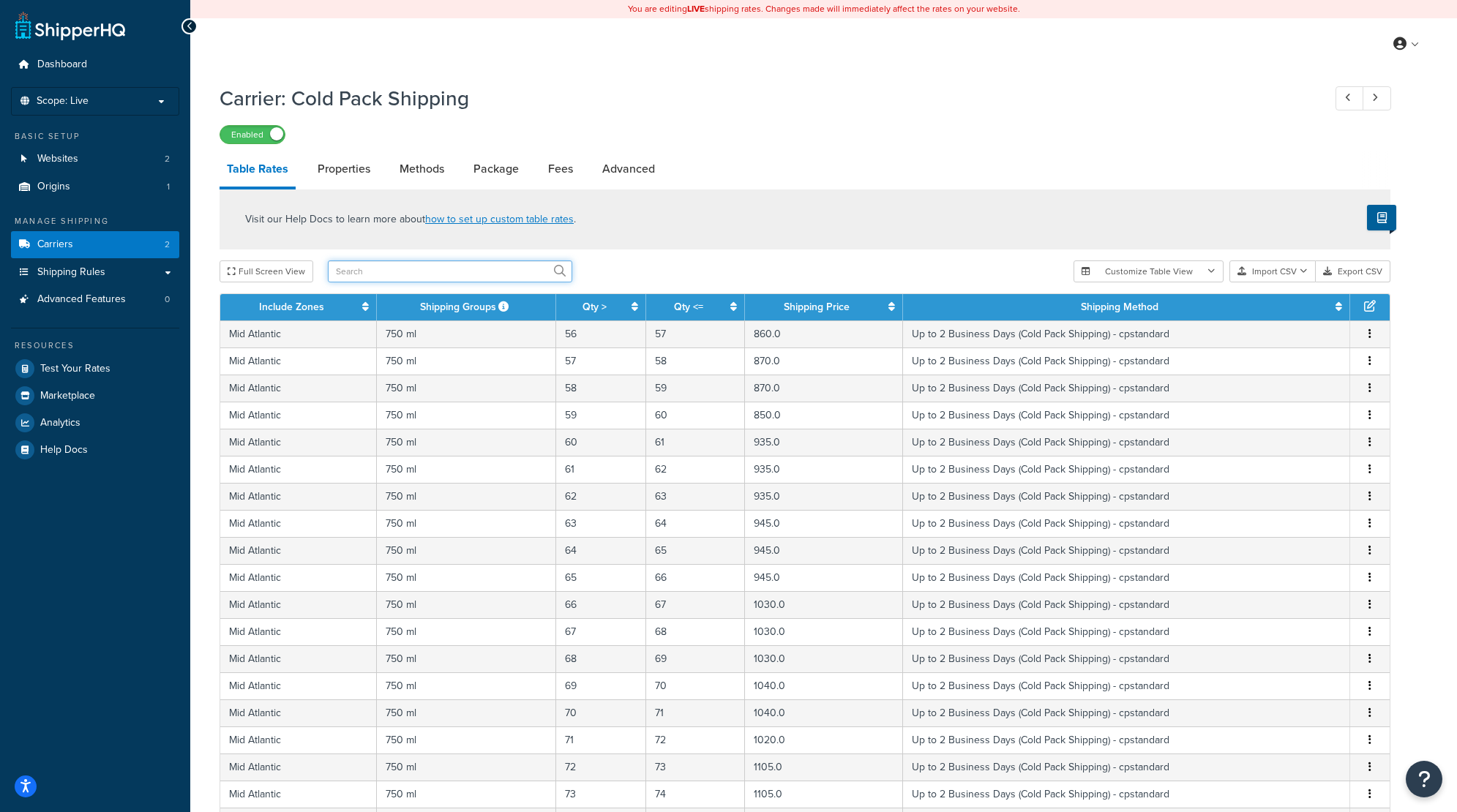
click at [346, 273] on input "text" at bounding box center [450, 271] width 245 height 22
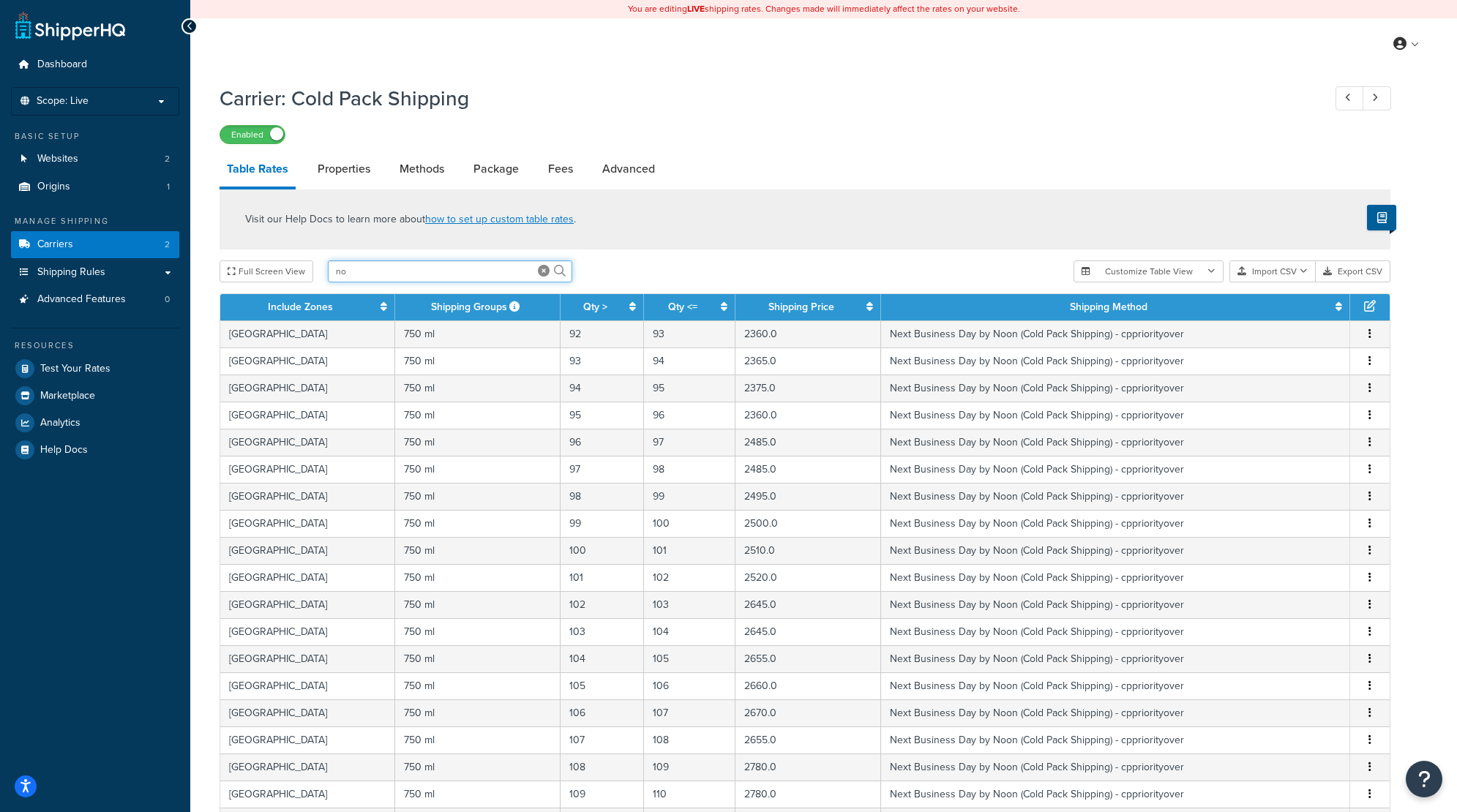
click at [393, 277] on input "no" at bounding box center [450, 271] width 245 height 22
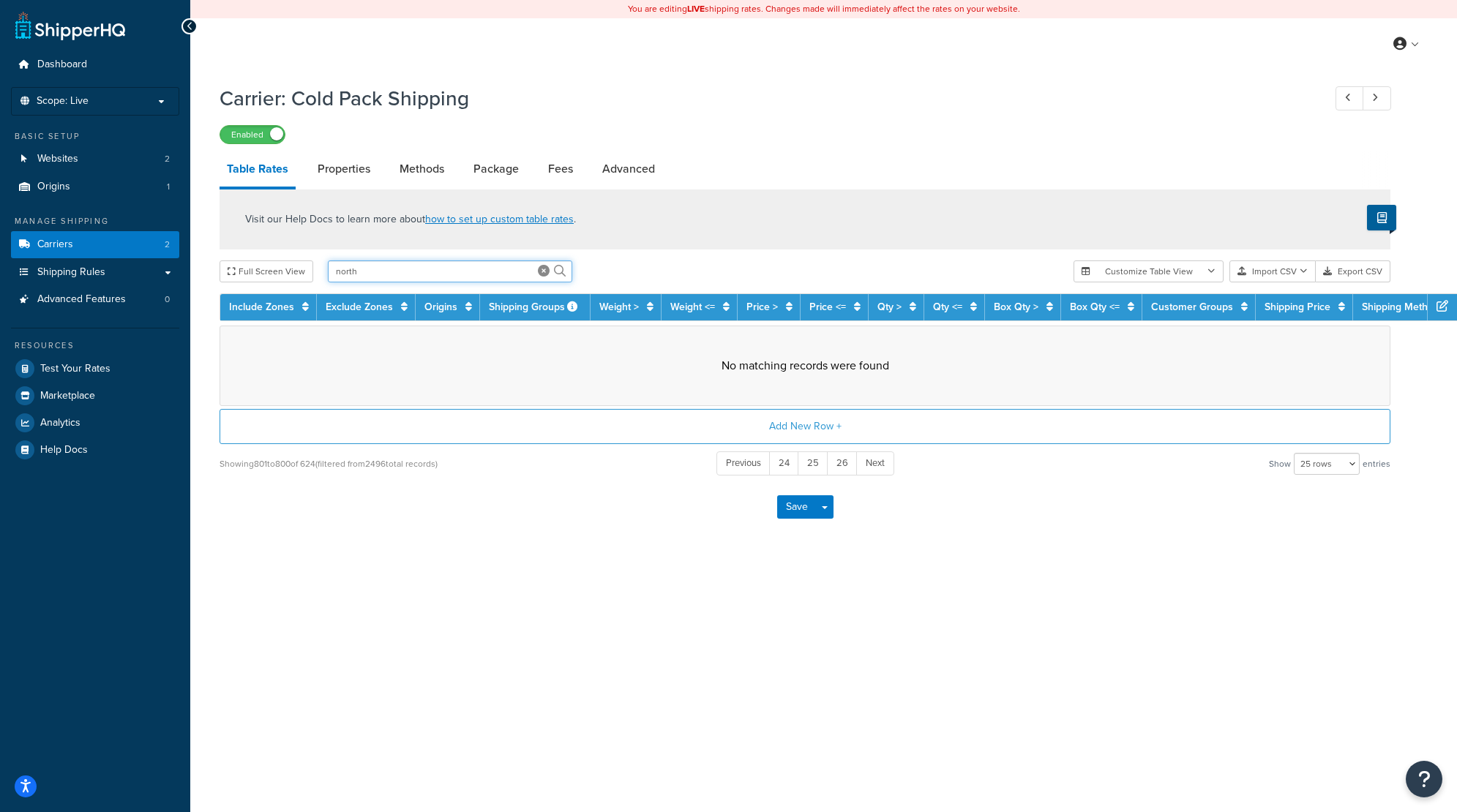
click at [391, 279] on input "north" at bounding box center [450, 271] width 245 height 22
type input "n"
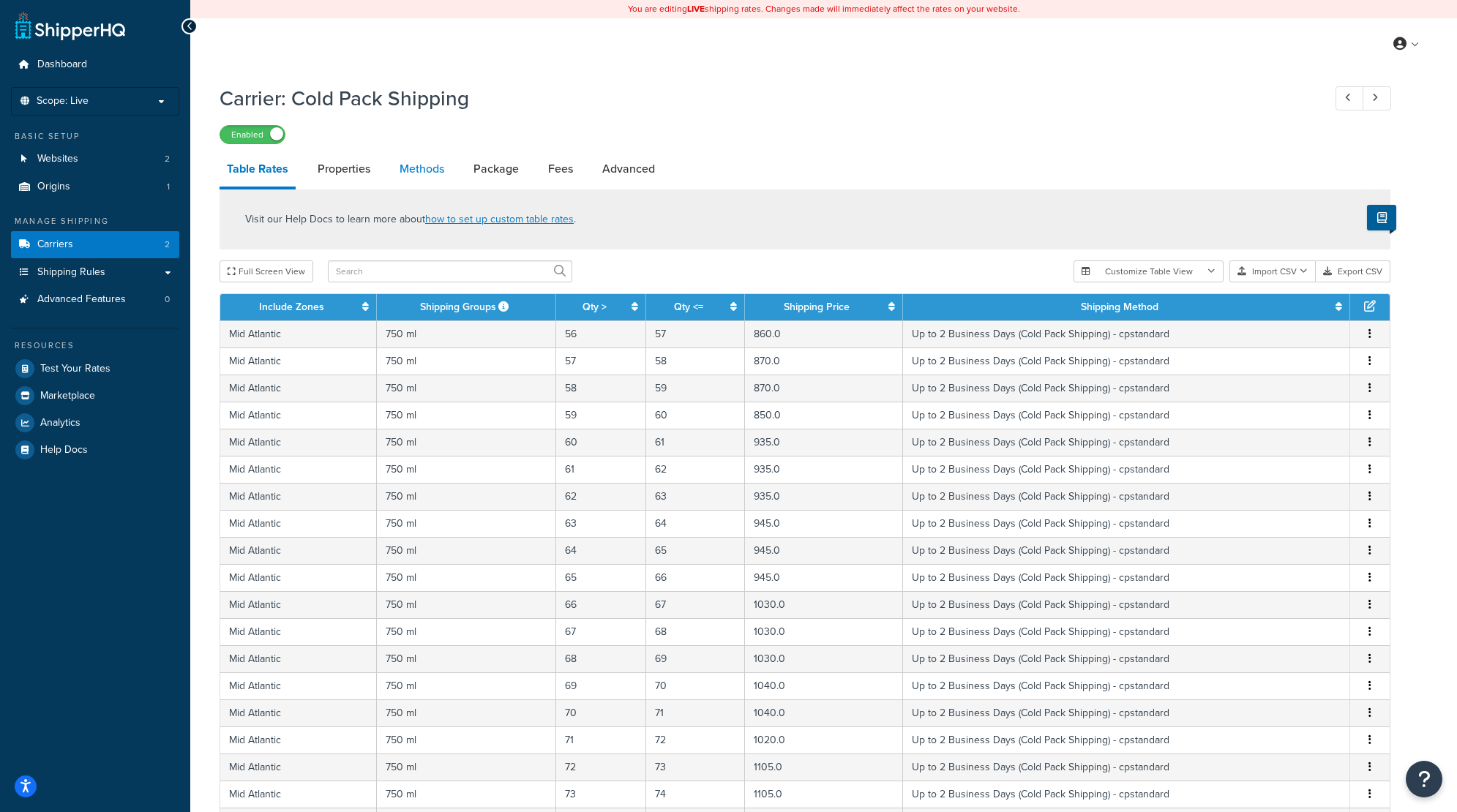
click at [414, 167] on link "Methods" at bounding box center [422, 168] width 59 height 35
select select "25"
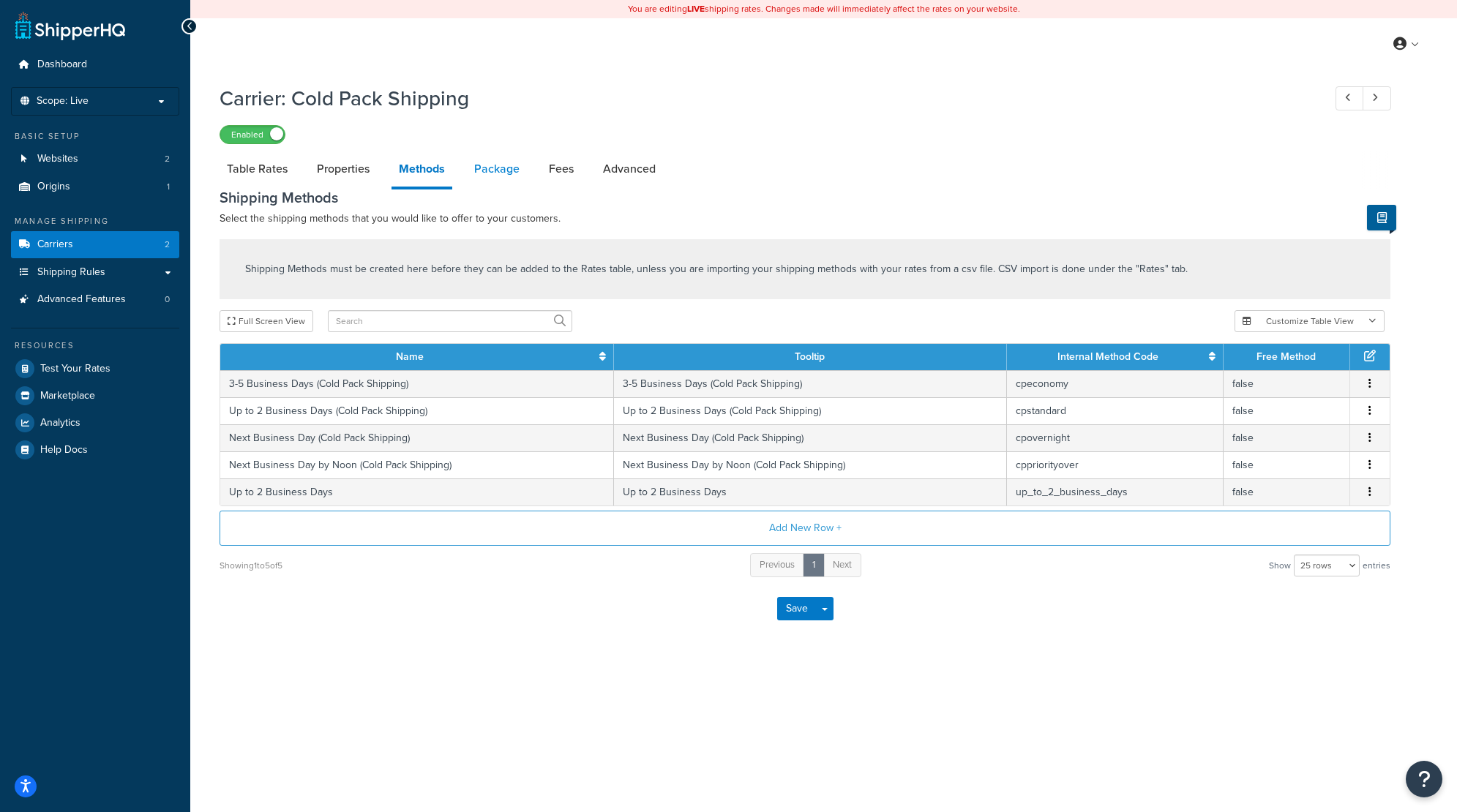
click at [486, 168] on link "Package" at bounding box center [497, 168] width 60 height 35
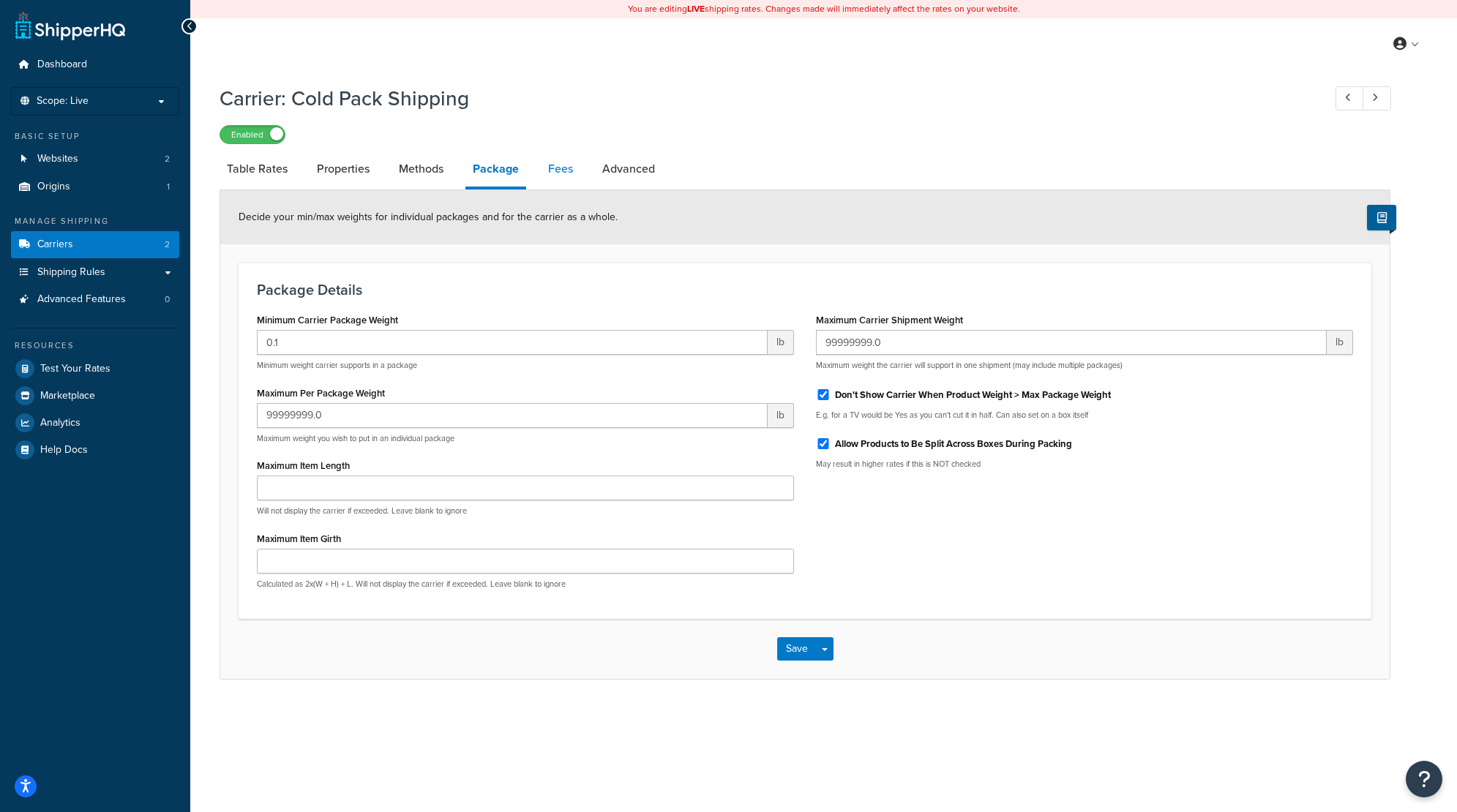
click at [555, 173] on link "Fees" at bounding box center [560, 168] width 39 height 35
select select "AFTER"
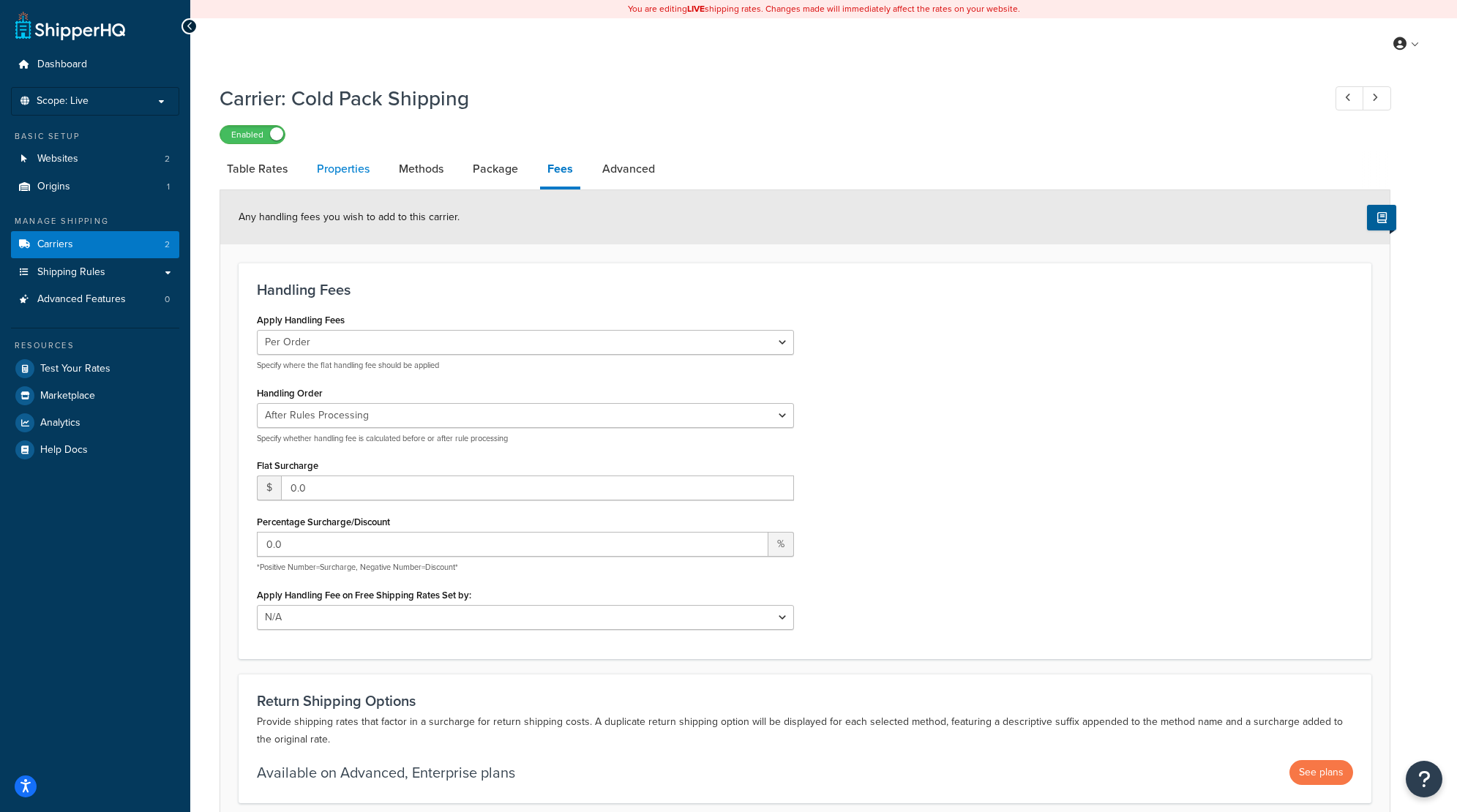
click at [342, 175] on link "Properties" at bounding box center [343, 168] width 67 height 35
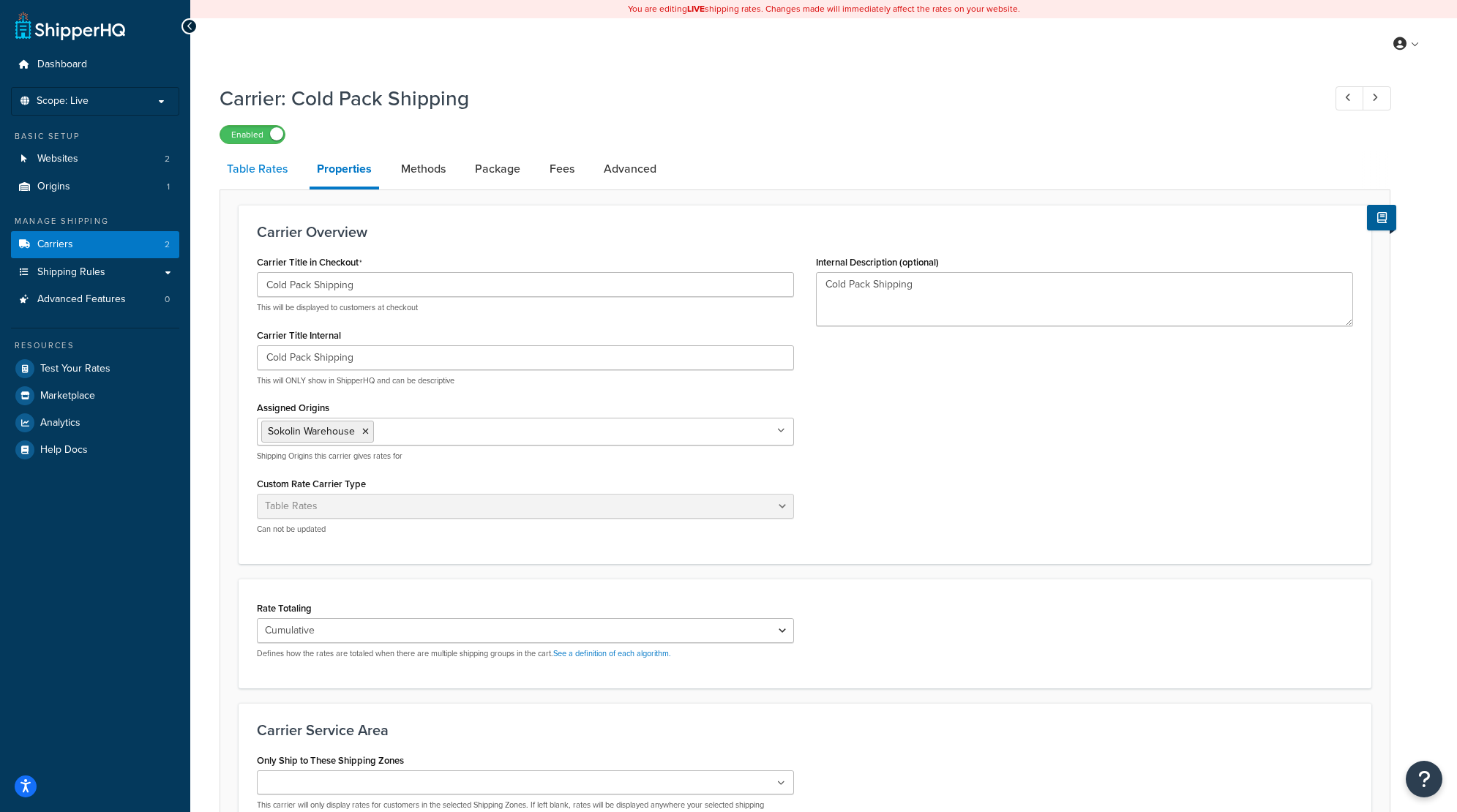
click at [265, 172] on link "Table Rates" at bounding box center [257, 168] width 76 height 35
select select "25"
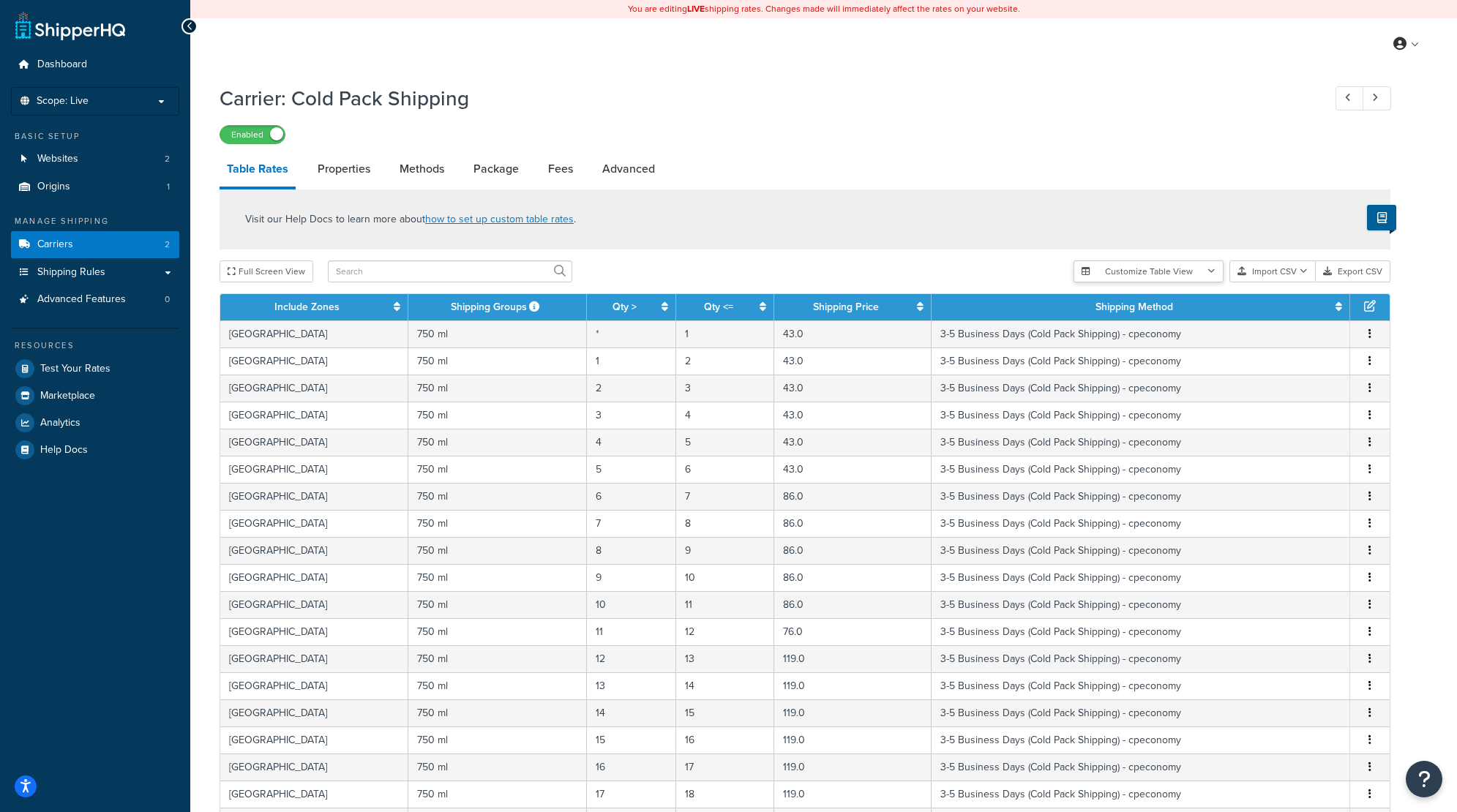
click at [1164, 268] on button "Customize Table View" at bounding box center [1148, 271] width 150 height 22
click at [1047, 224] on div "Visit our Help Docs to learn more about how to set up custom table rates ." at bounding box center [805, 219] width 1171 height 60
click at [1354, 273] on button "Export CSV" at bounding box center [1353, 271] width 75 height 22
click at [60, 246] on span "Carriers" at bounding box center [55, 244] width 36 height 13
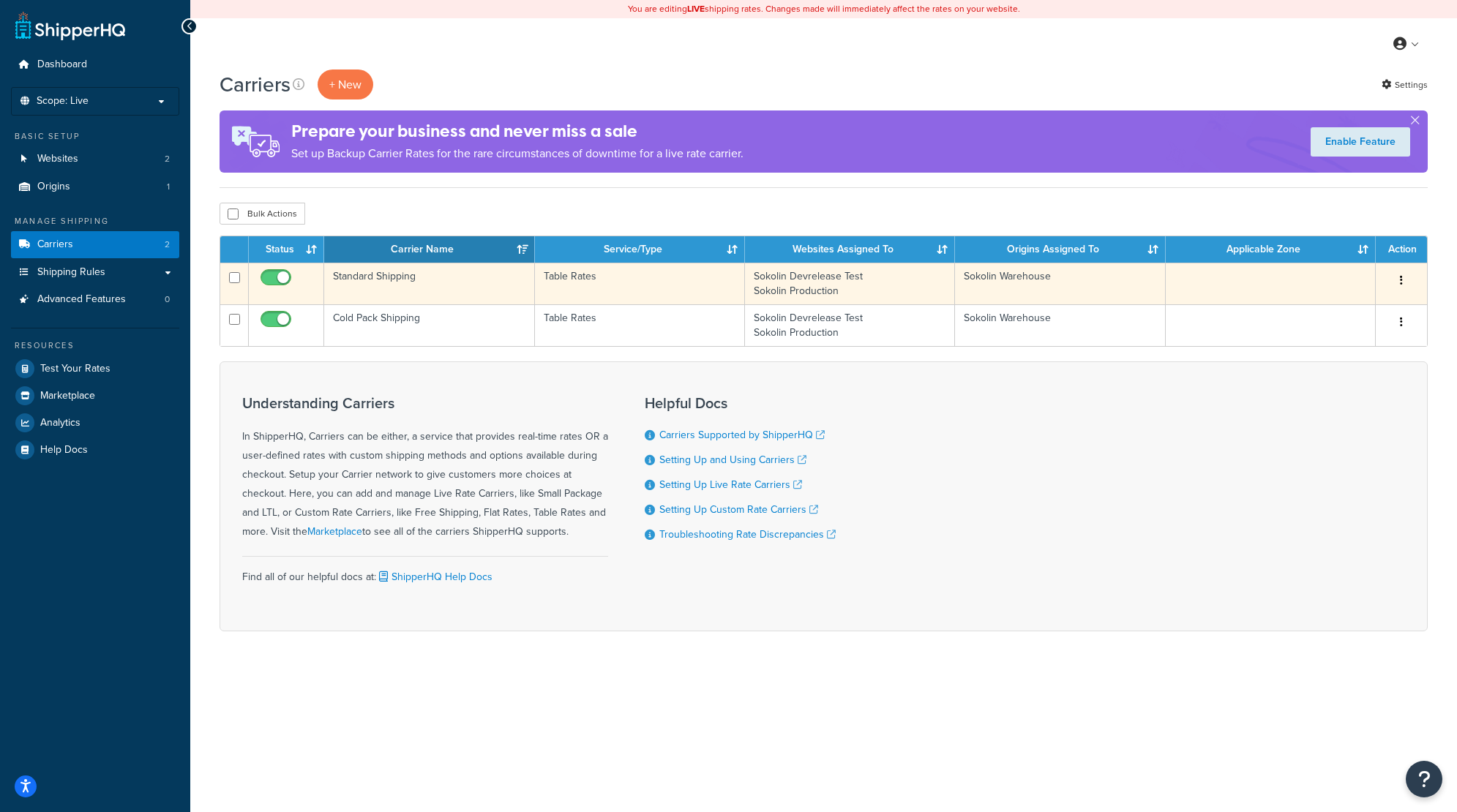
click at [361, 280] on td "Standard Shipping" at bounding box center [428, 283] width 210 height 41
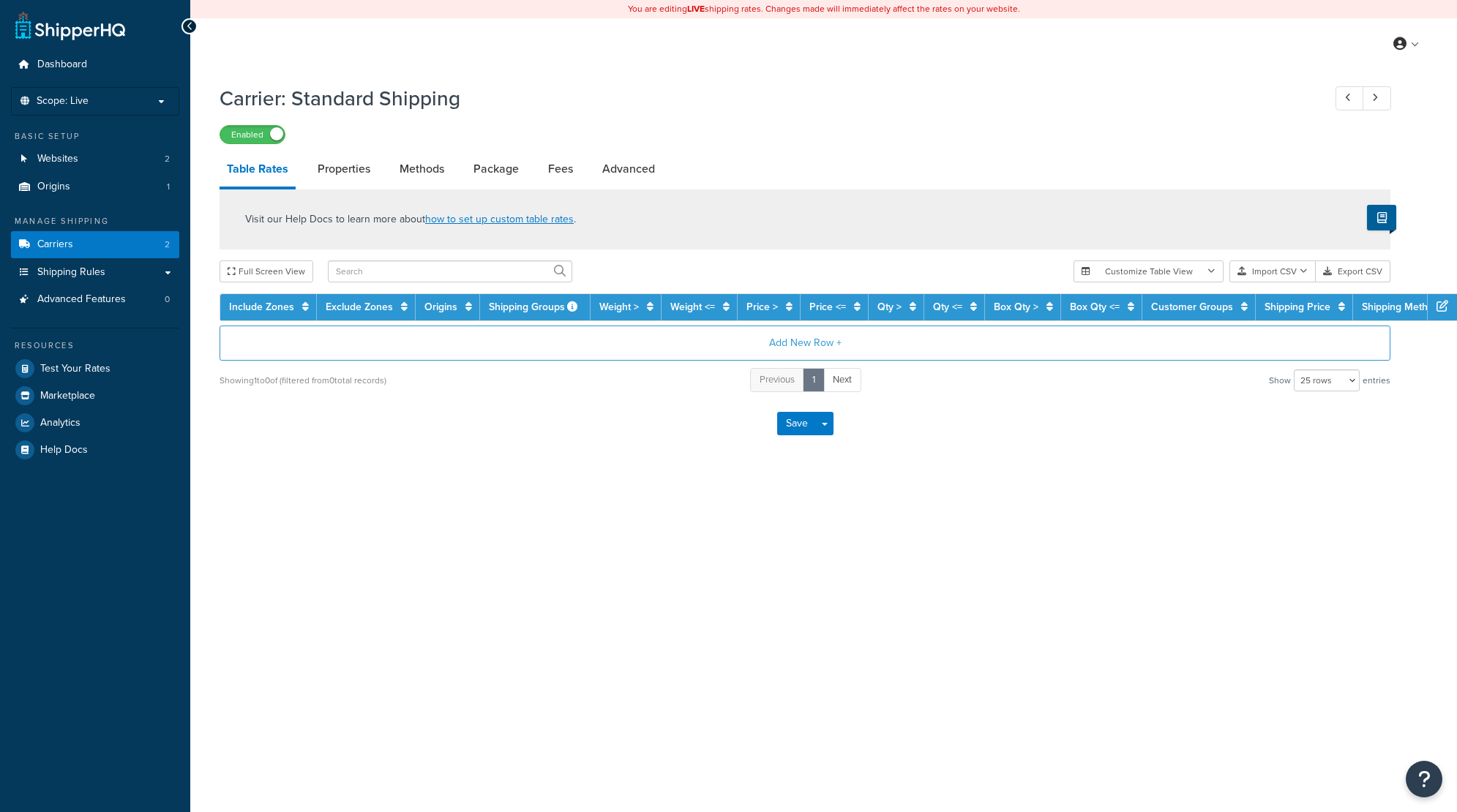
select select "25"
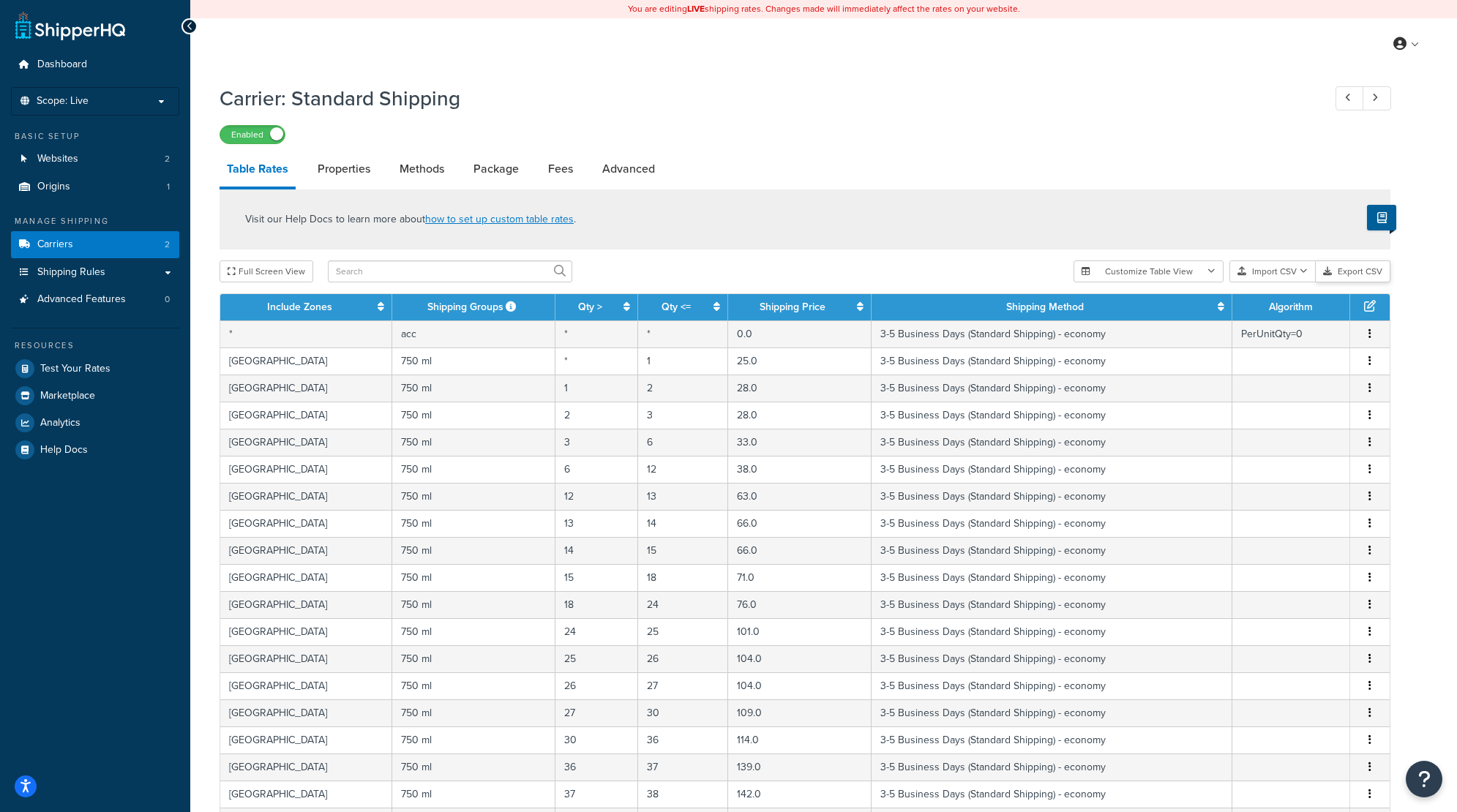
click at [1349, 270] on button "Export CSV" at bounding box center [1353, 271] width 75 height 22
